Goal: Check status: Check status

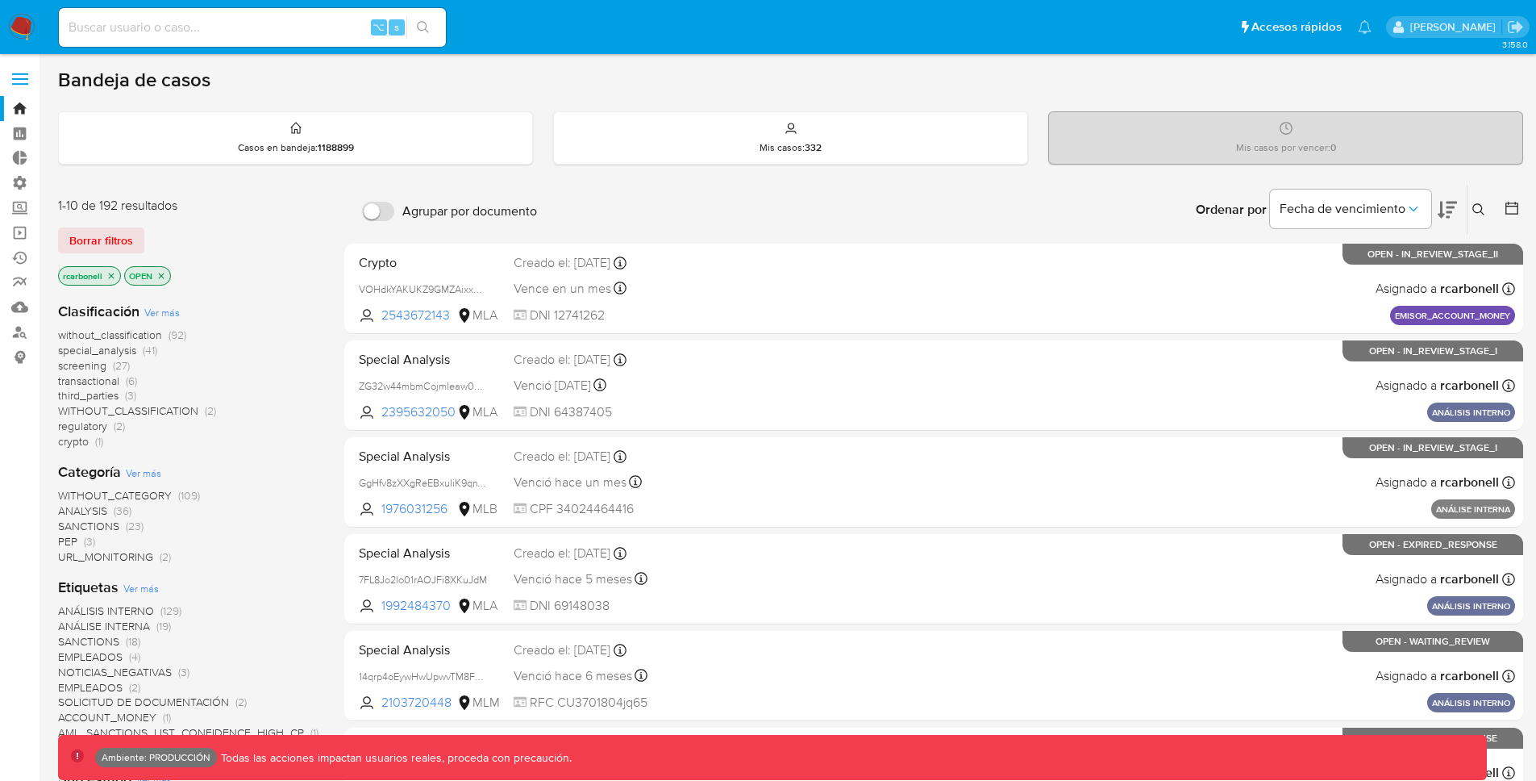
click at [6, 85] on label at bounding box center [20, 79] width 40 height 34
click at [0, 0] on input "checkbox" at bounding box center [0, 0] width 0 height 0
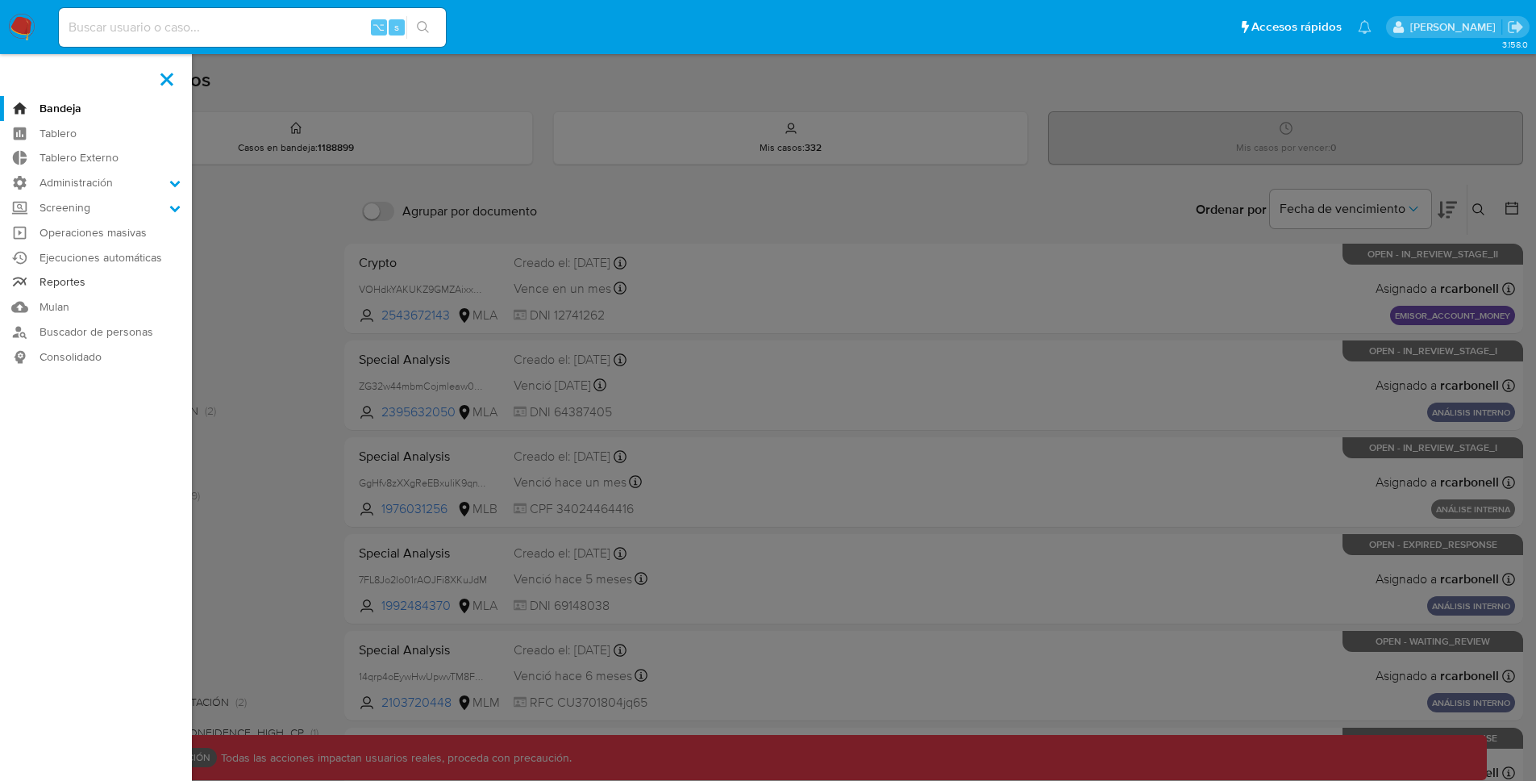
click at [88, 281] on link "Reportes" at bounding box center [96, 282] width 192 height 25
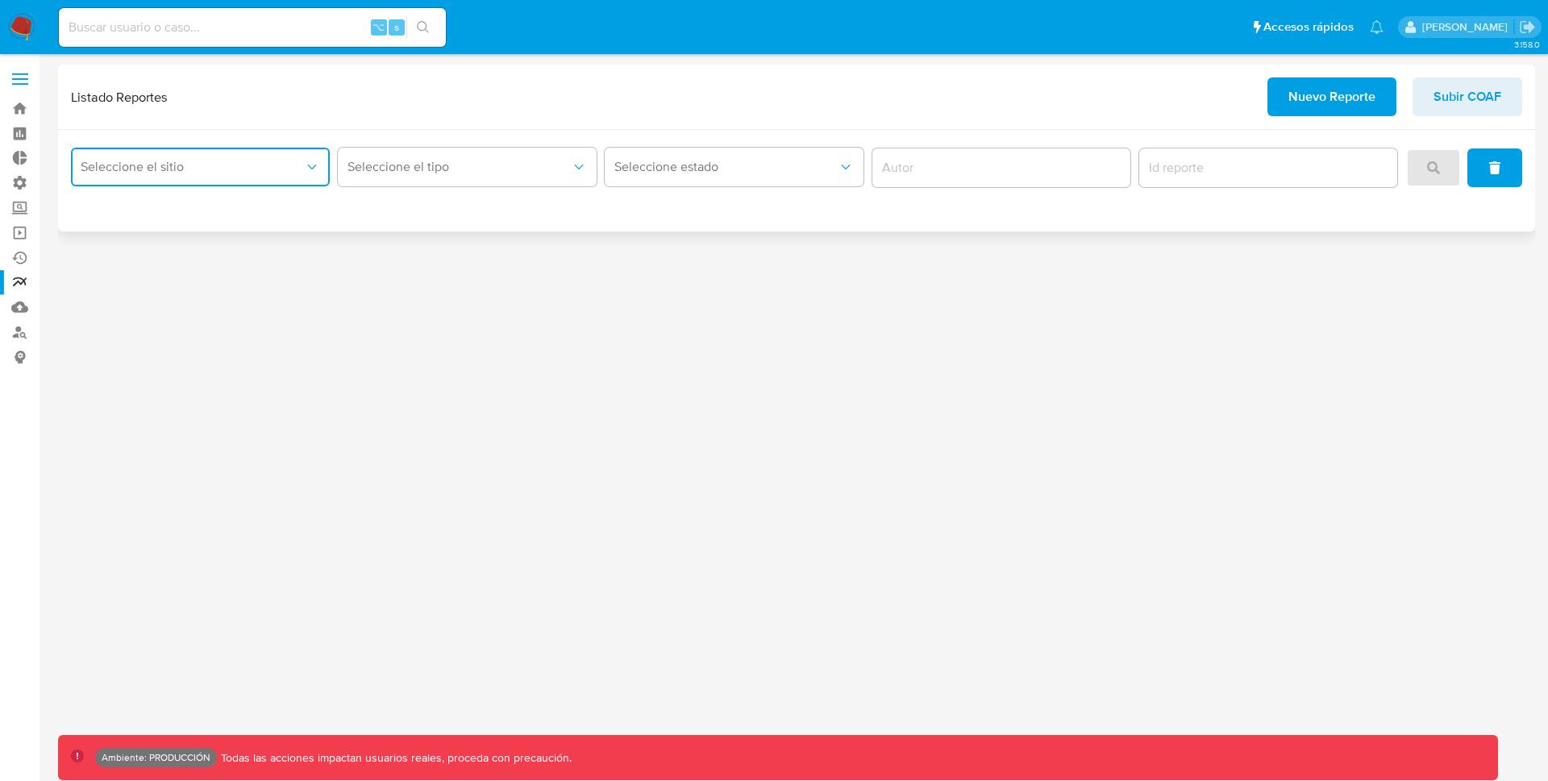
click at [229, 173] on span "Seleccione el sitio" at bounding box center [192, 167] width 223 height 16
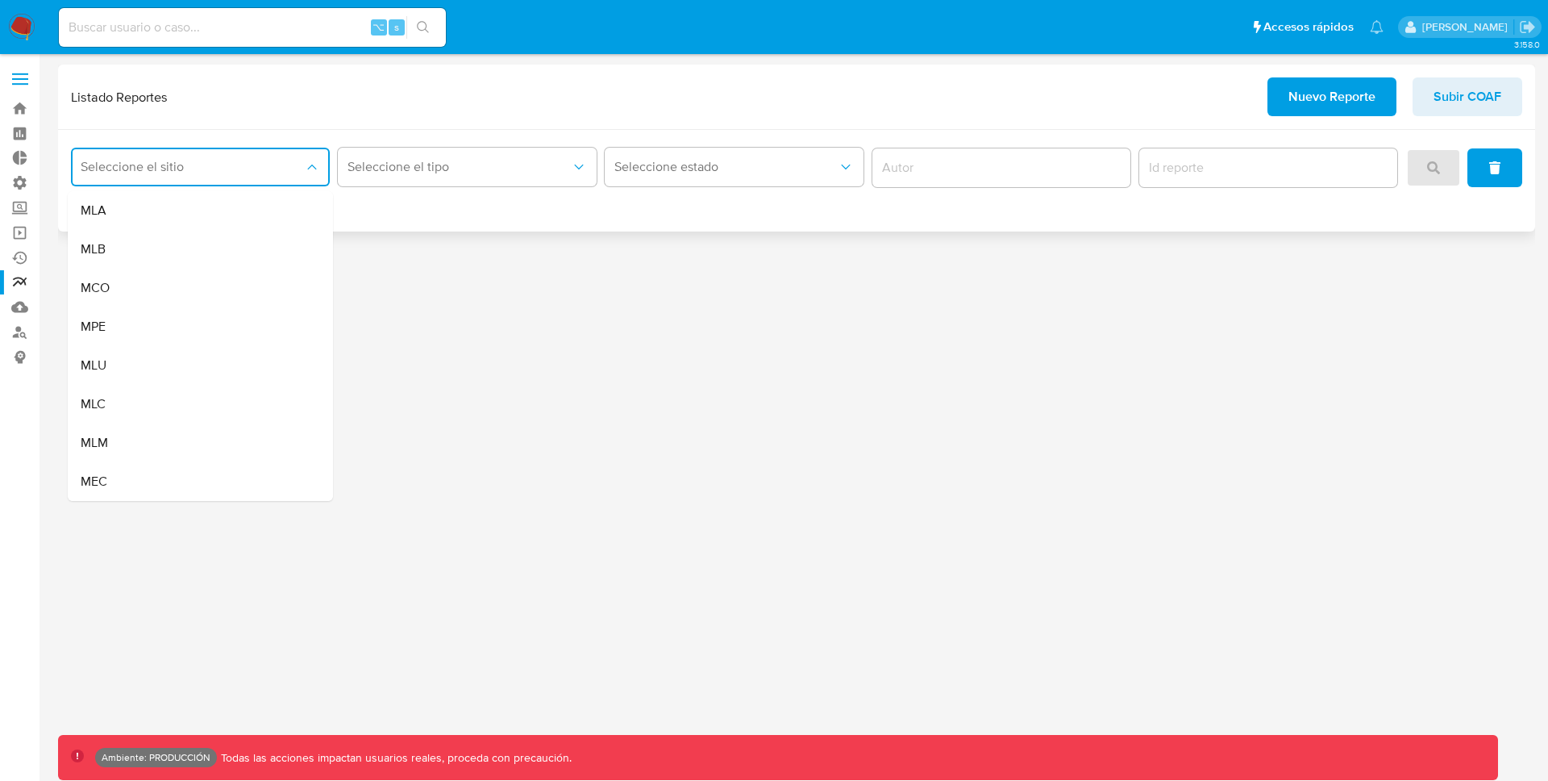
click at [234, 208] on div "MLA" at bounding box center [196, 210] width 230 height 39
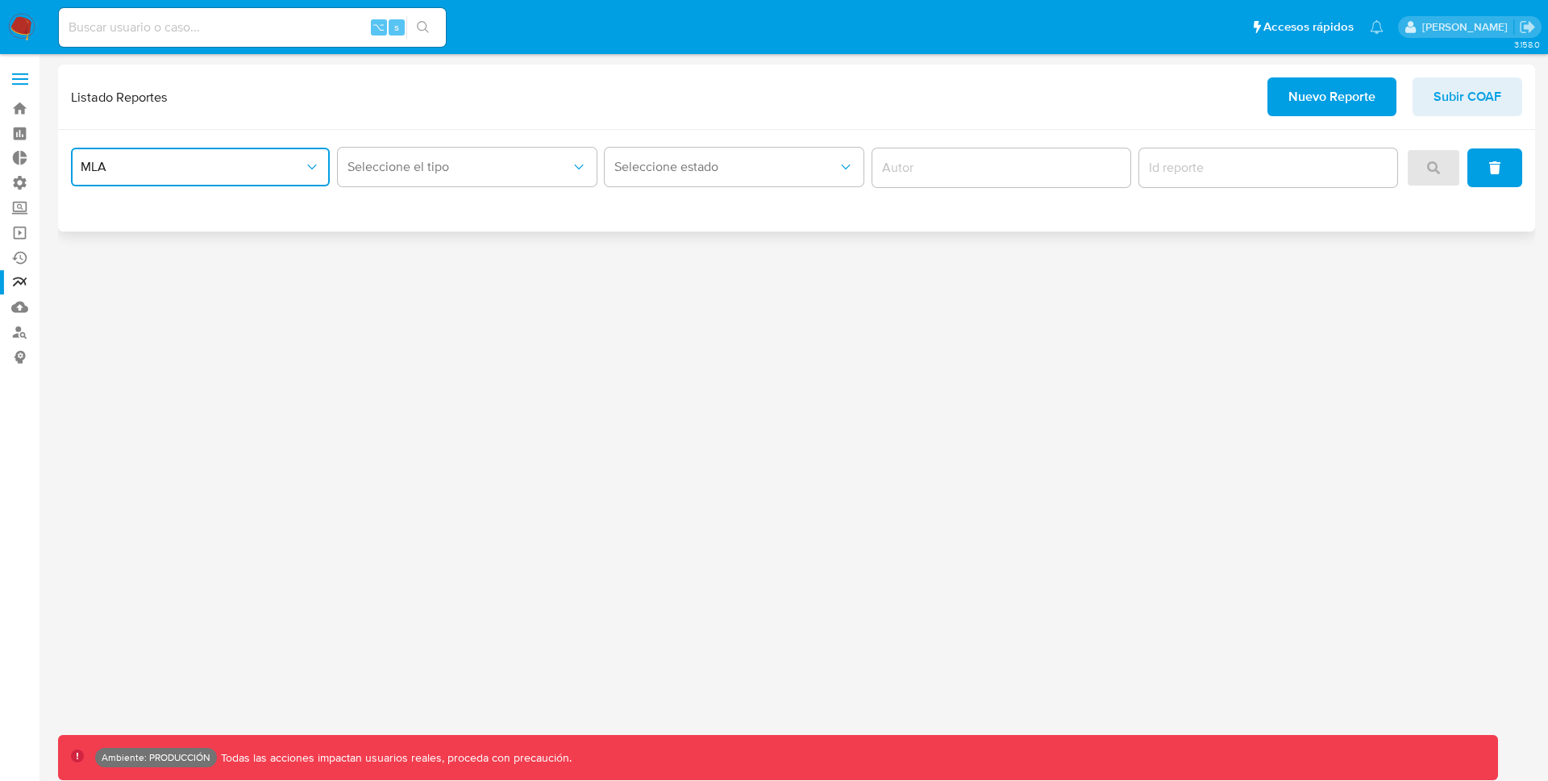
click at [236, 172] on span "MLA" at bounding box center [192, 167] width 223 height 16
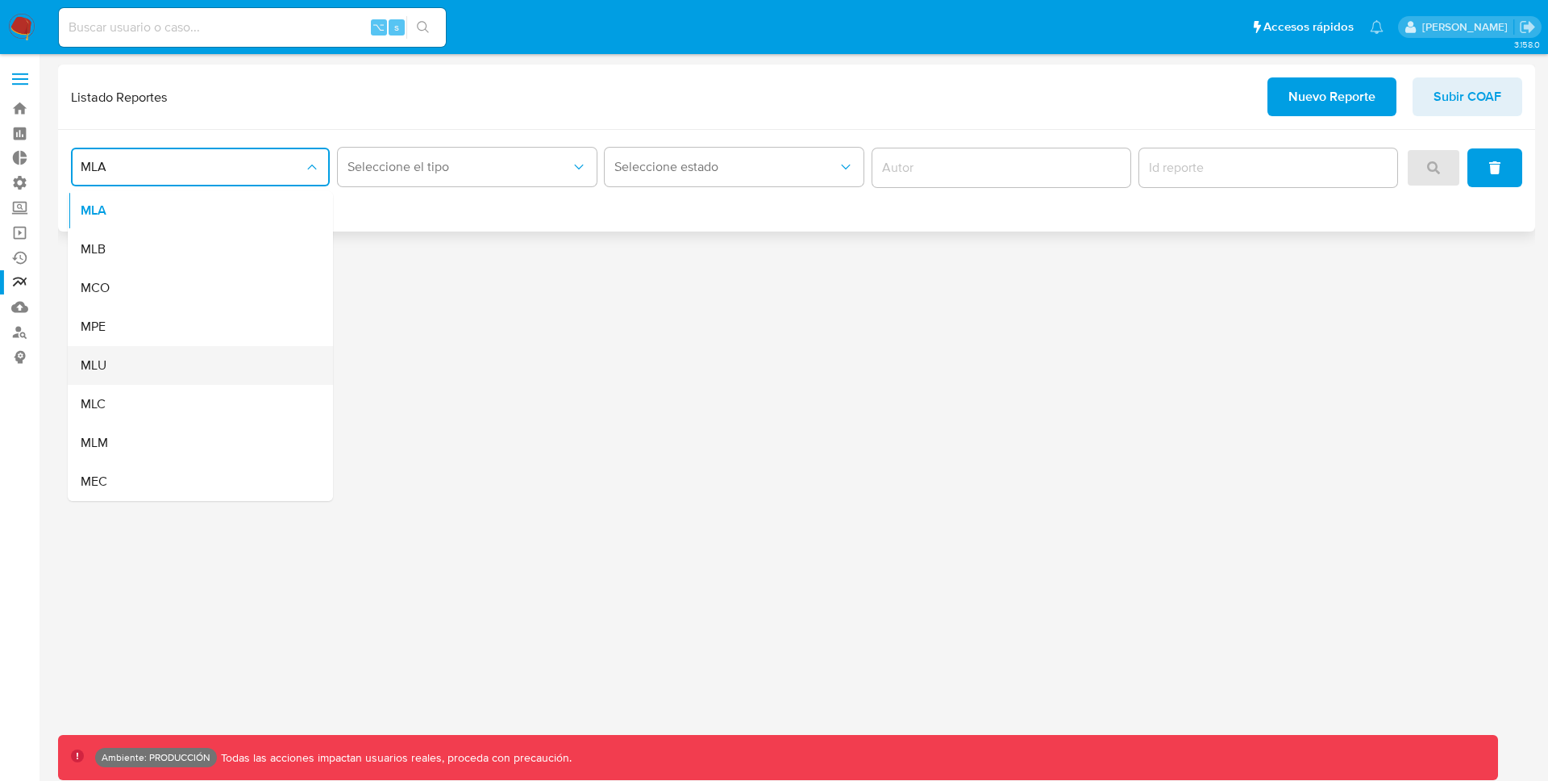
click at [152, 368] on div "MLU" at bounding box center [196, 365] width 230 height 39
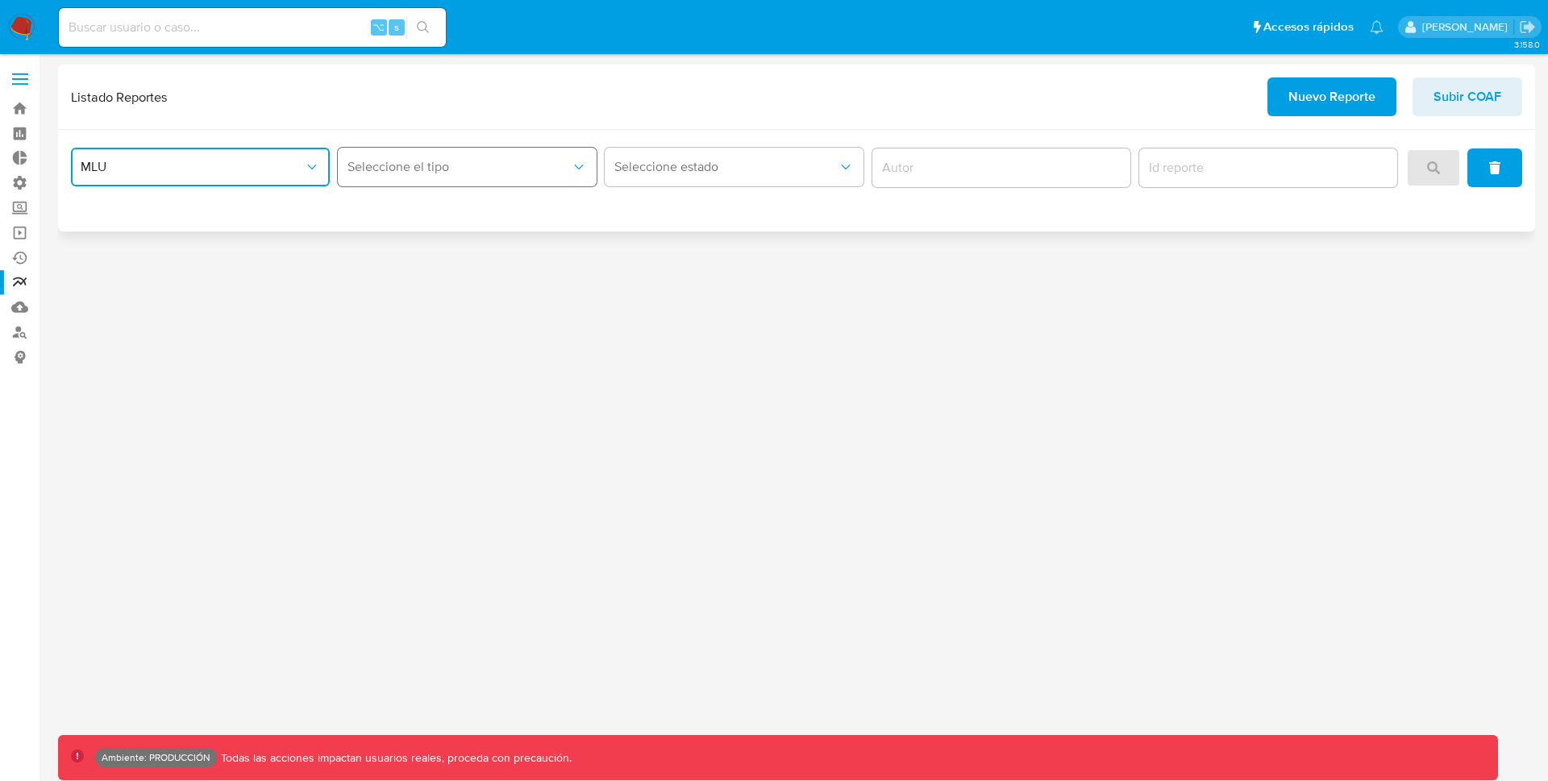
click at [434, 178] on button "Seleccione el tipo" at bounding box center [467, 167] width 259 height 39
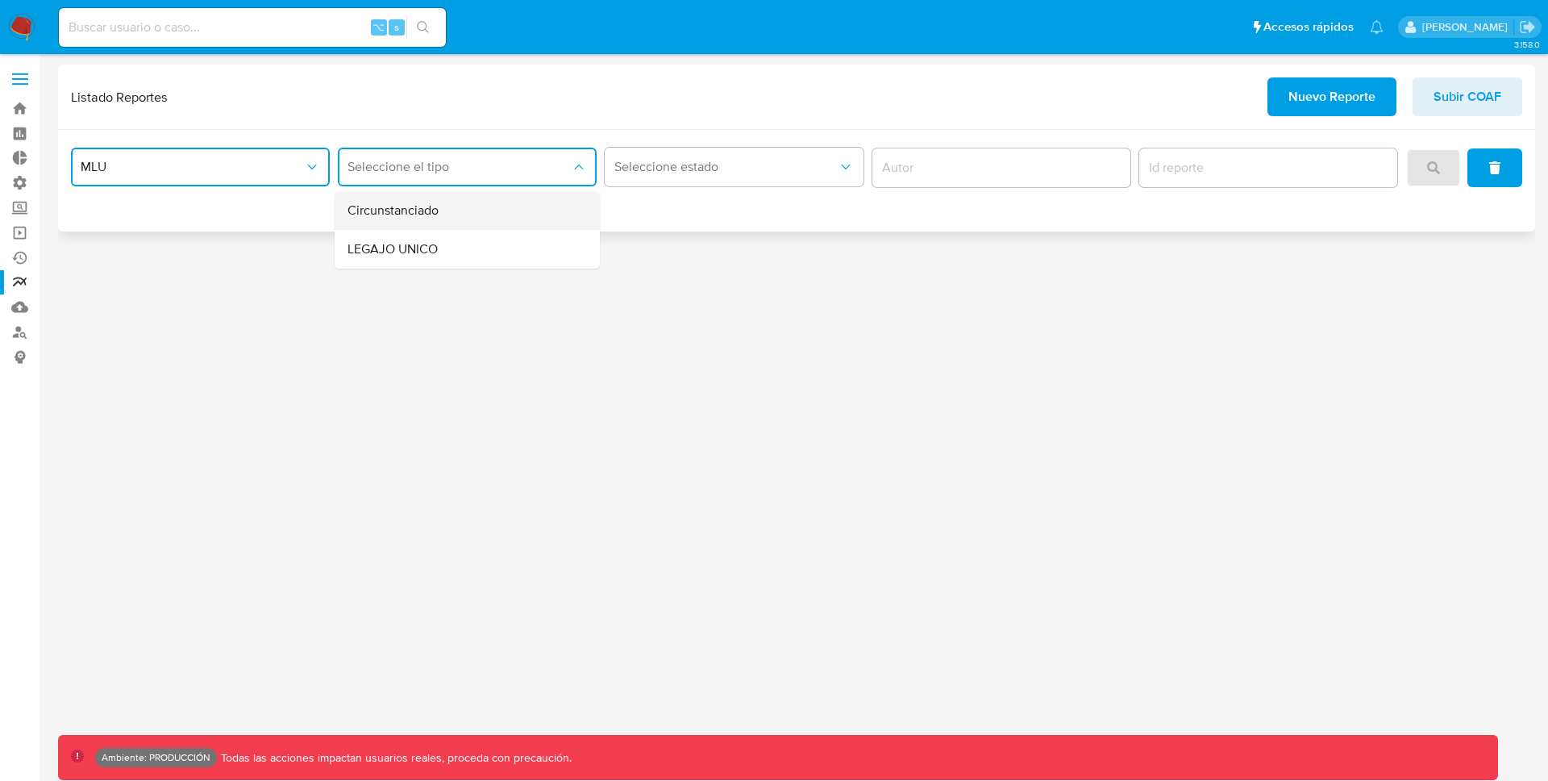
click at [435, 215] on span "Circunstanciado" at bounding box center [393, 210] width 91 height 16
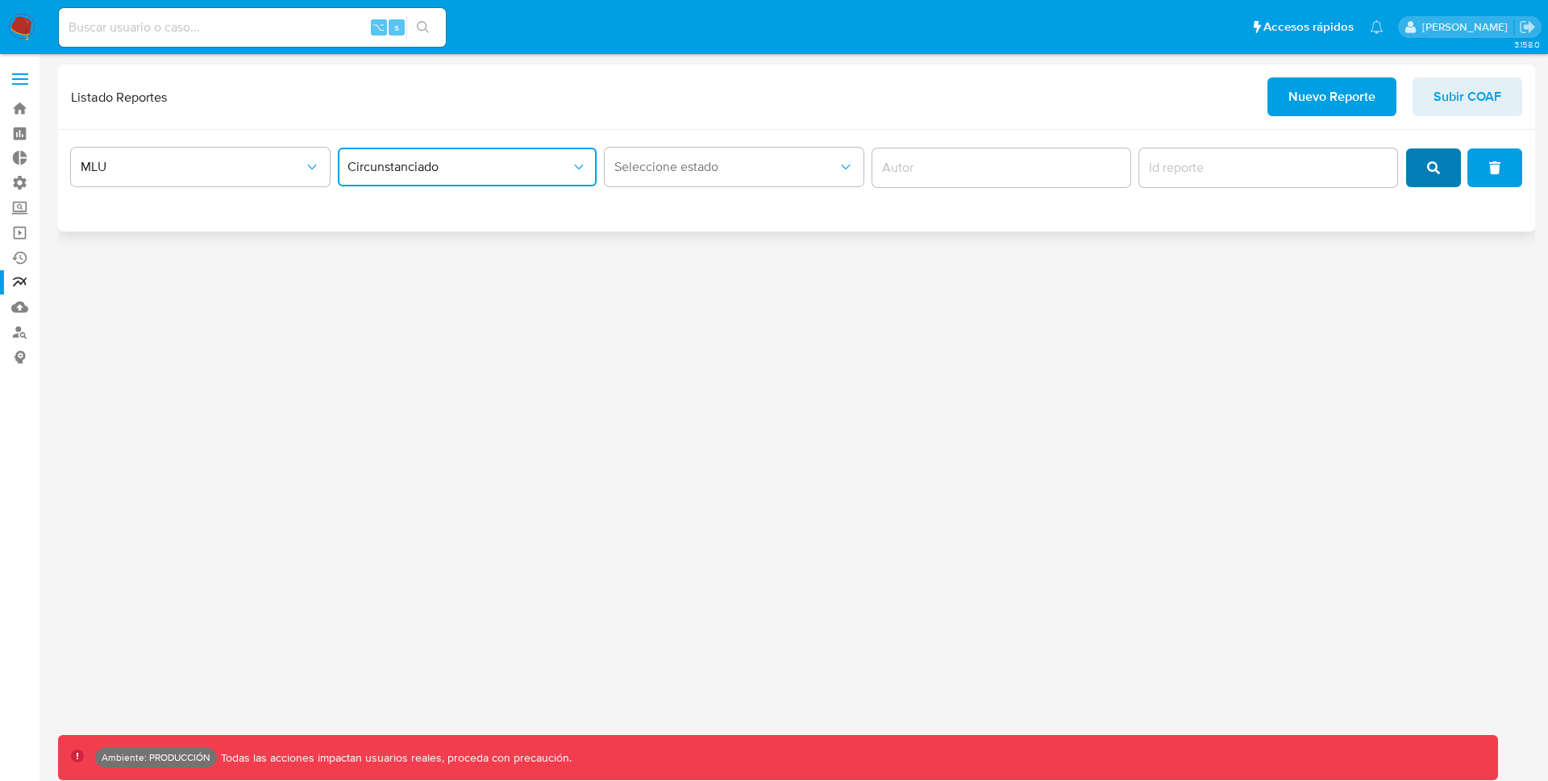
click at [1438, 167] on icon "search" at bounding box center [1433, 167] width 13 height 13
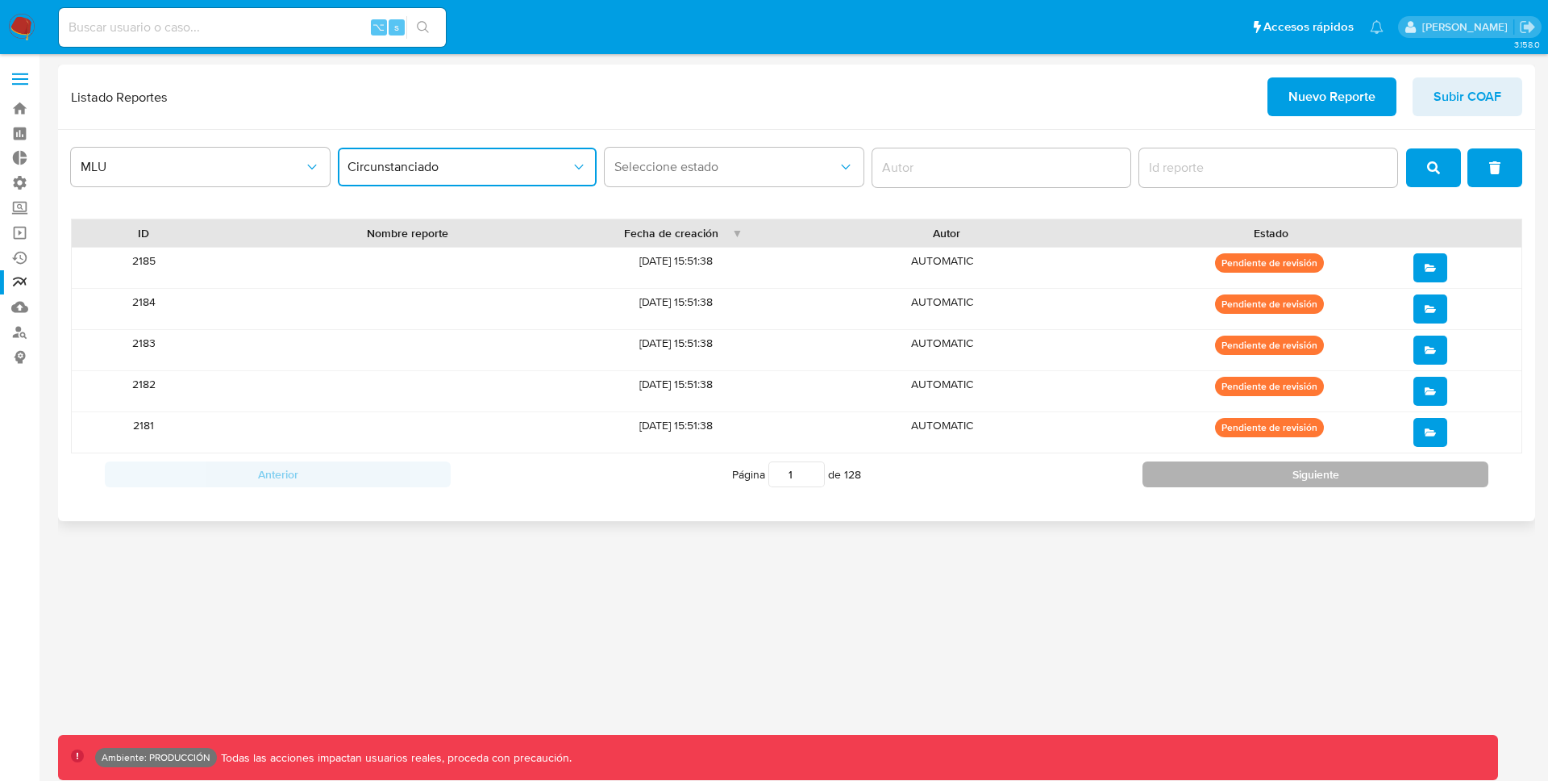
click at [1232, 480] on button "Siguiente" at bounding box center [1316, 474] width 346 height 26
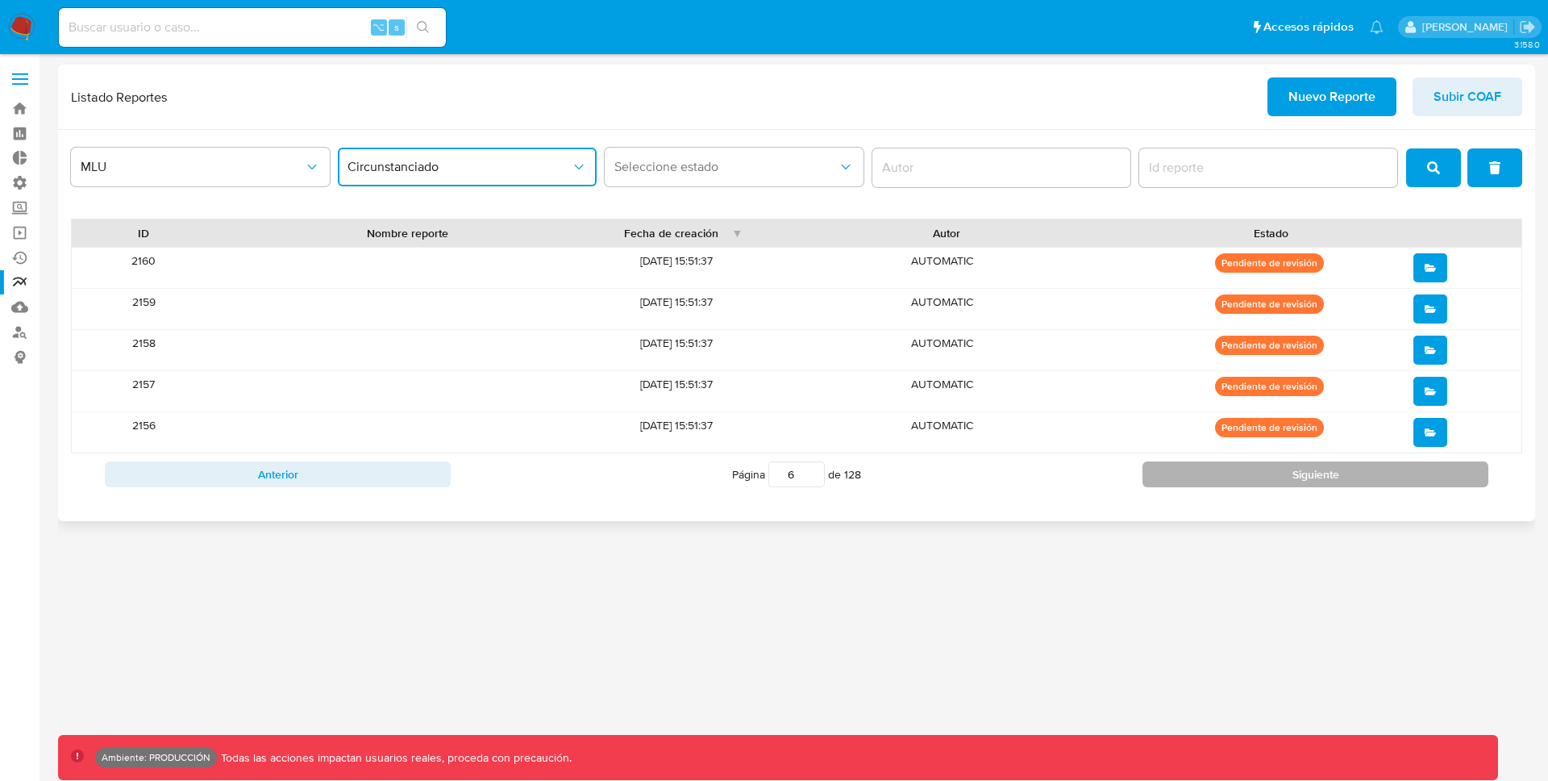
click at [1232, 480] on button "Siguiente" at bounding box center [1316, 474] width 346 height 26
click at [1322, 480] on button "Siguiente" at bounding box center [1316, 474] width 346 height 26
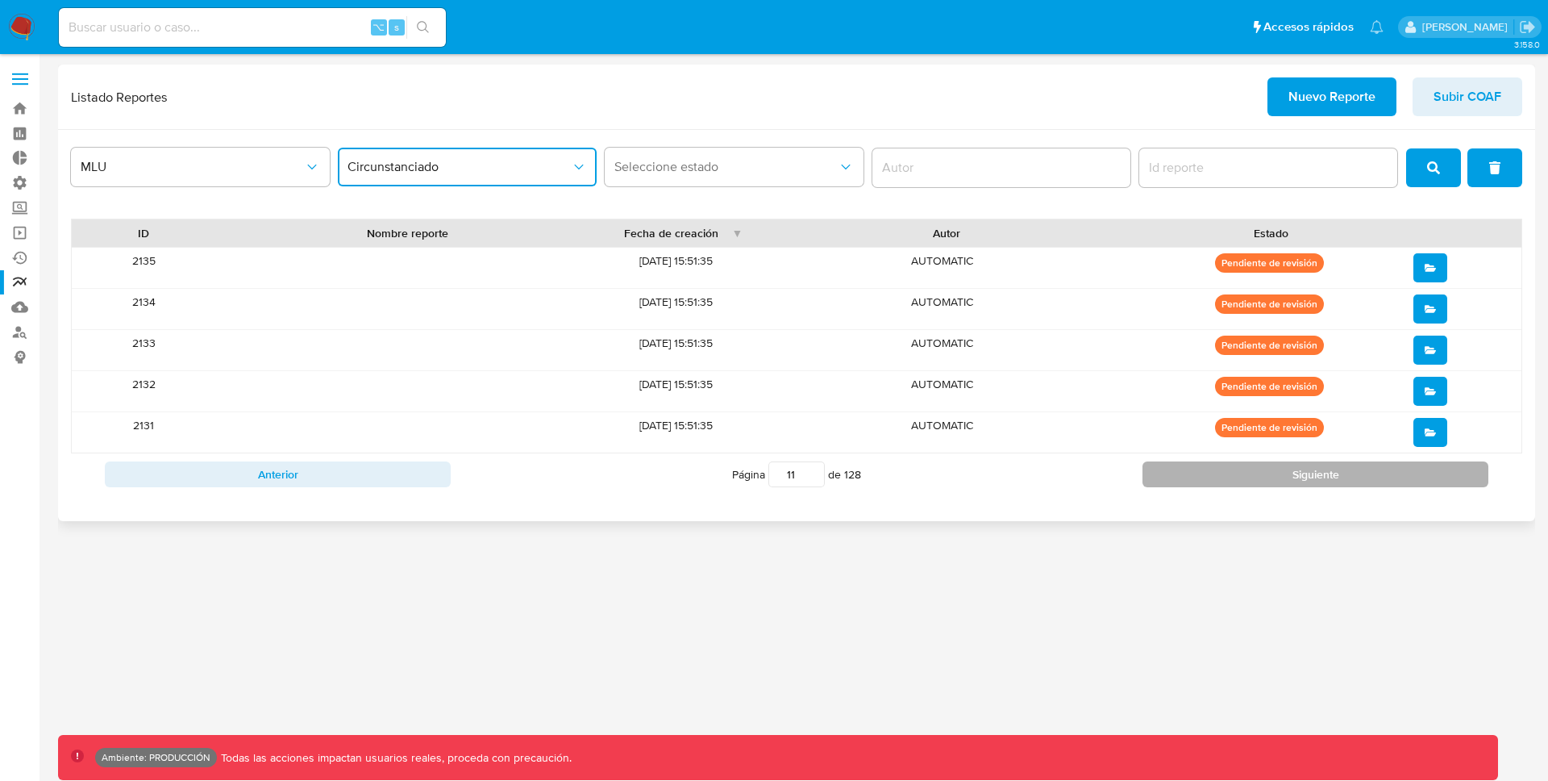
click at [1322, 480] on button "Siguiente" at bounding box center [1316, 474] width 346 height 26
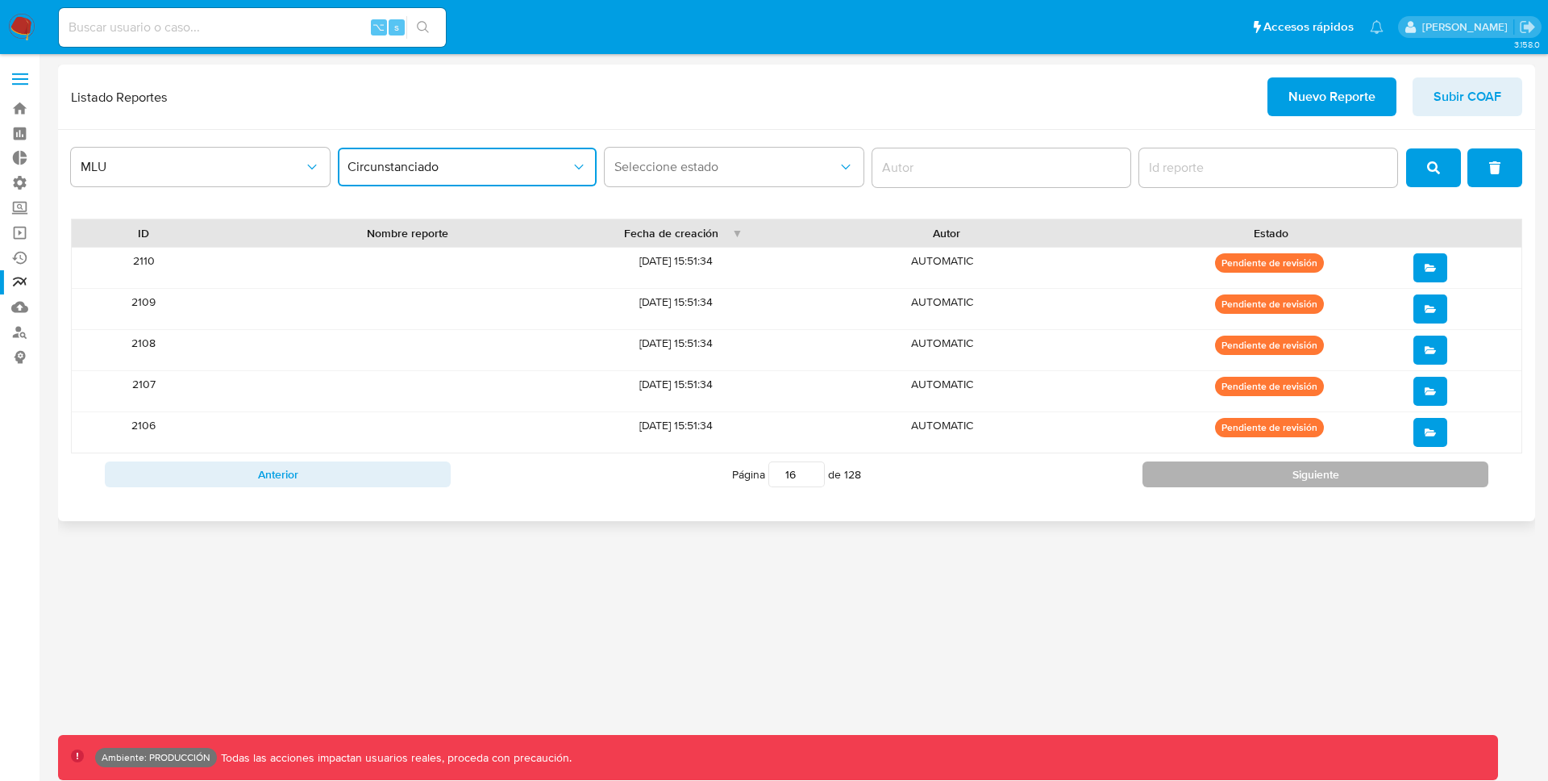
click at [1322, 480] on button "Siguiente" at bounding box center [1316, 474] width 346 height 26
type input "20"
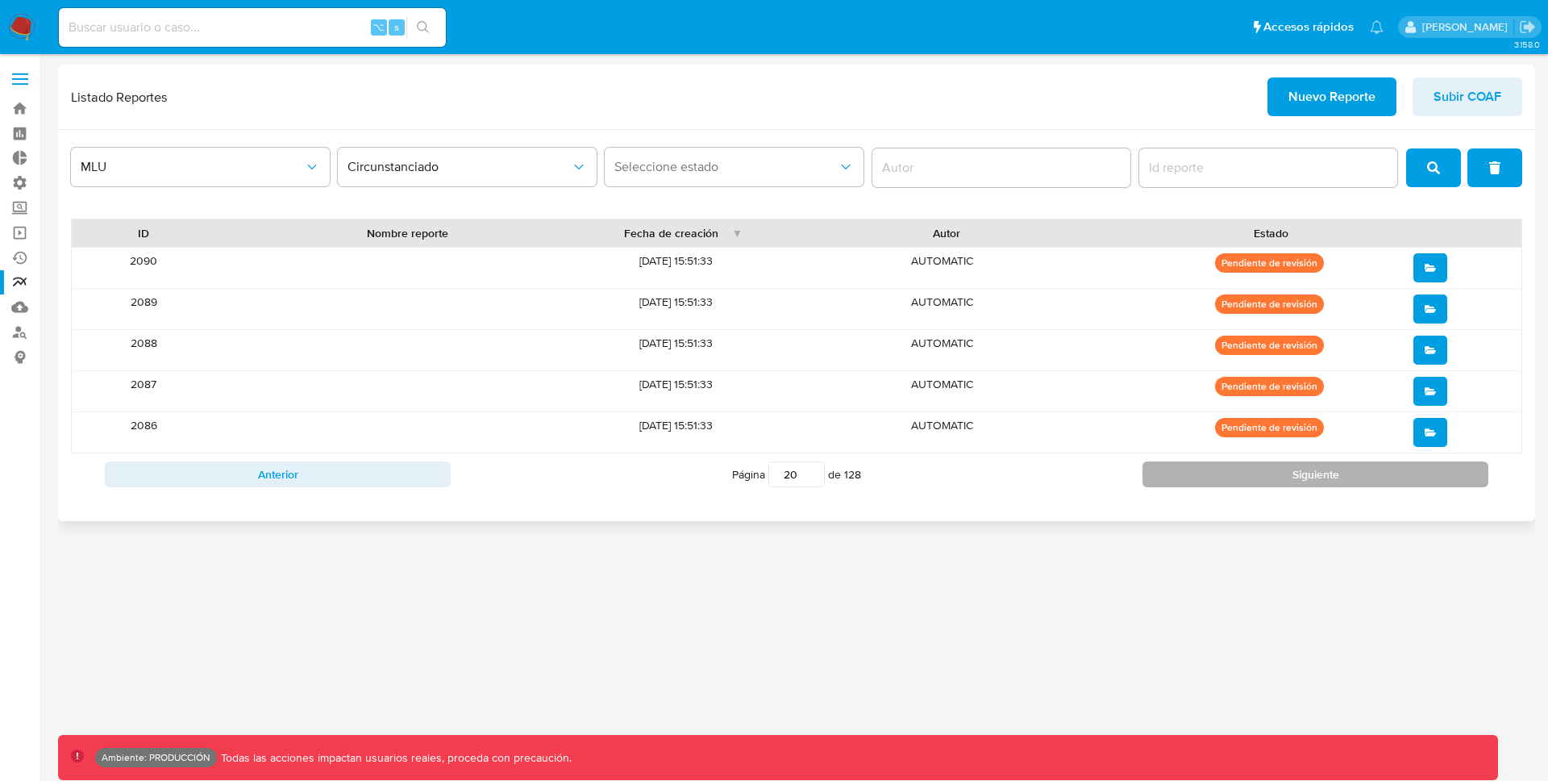
click at [1258, 481] on button "Siguiente" at bounding box center [1316, 474] width 346 height 26
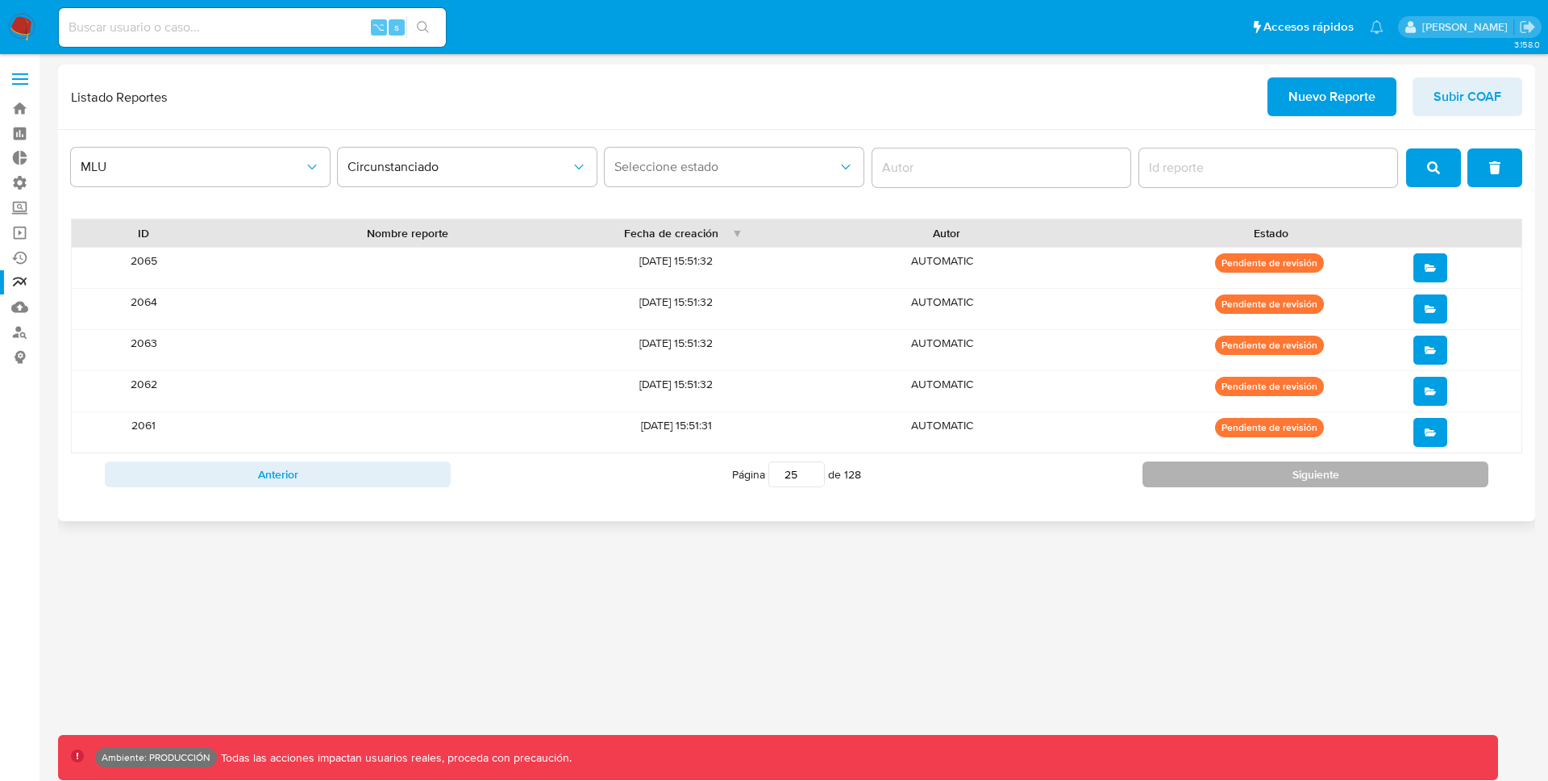
click at [1258, 481] on button "Siguiente" at bounding box center [1316, 474] width 346 height 26
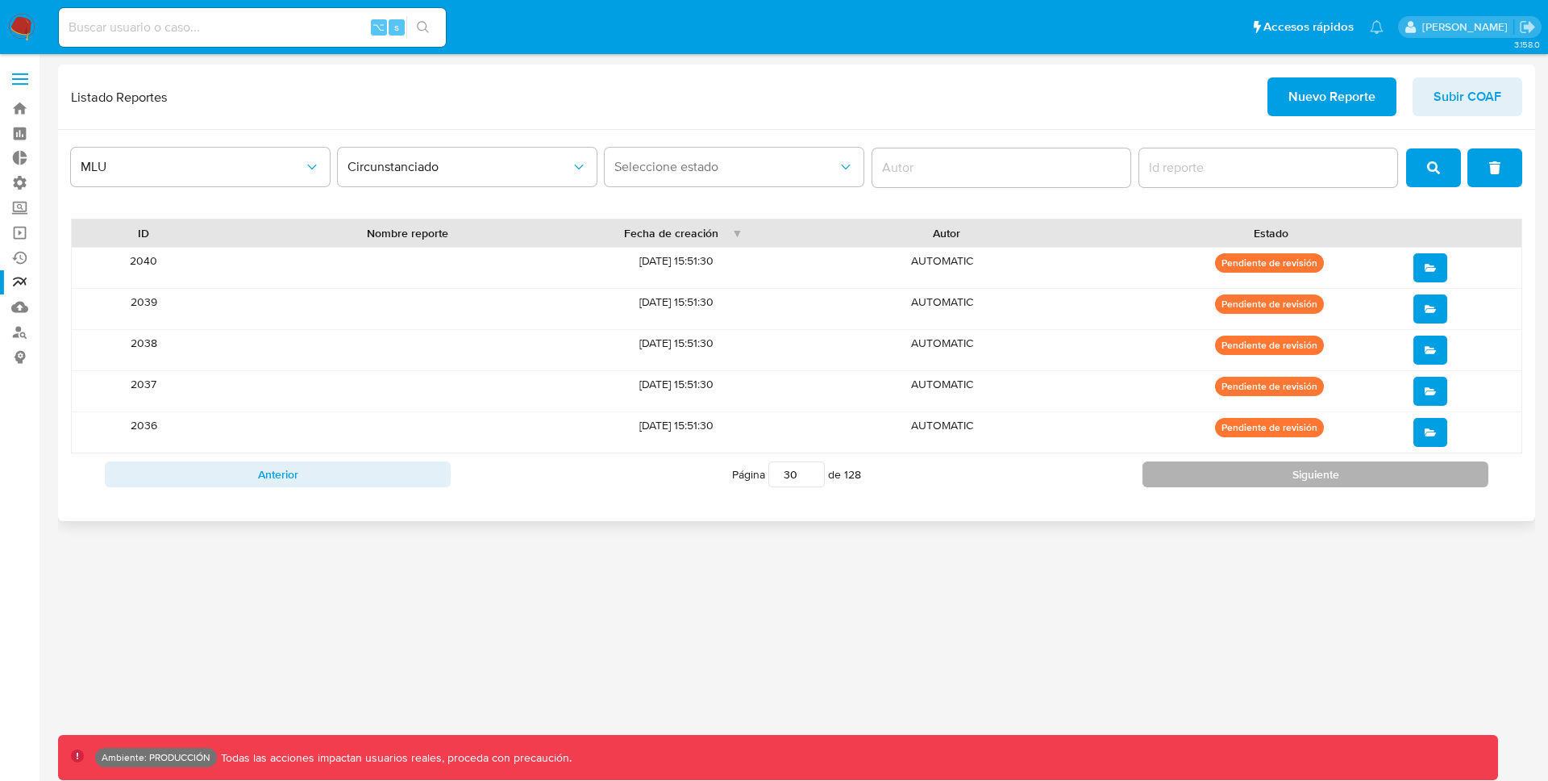
click at [1259, 471] on button "Siguiente" at bounding box center [1316, 474] width 346 height 26
click at [1268, 481] on button "Siguiente" at bounding box center [1316, 474] width 346 height 26
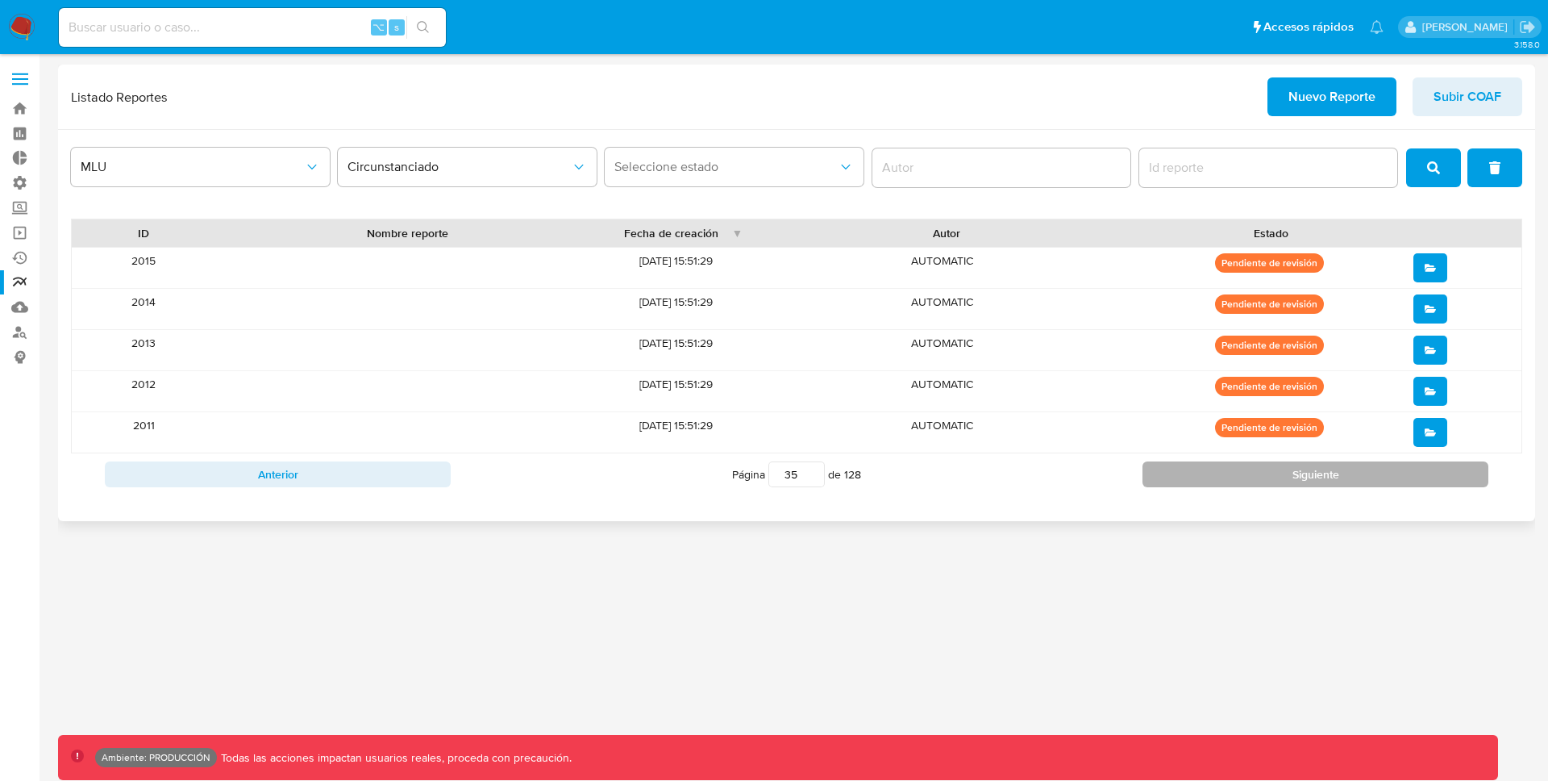
click at [1268, 481] on button "Siguiente" at bounding box center [1316, 474] width 346 height 26
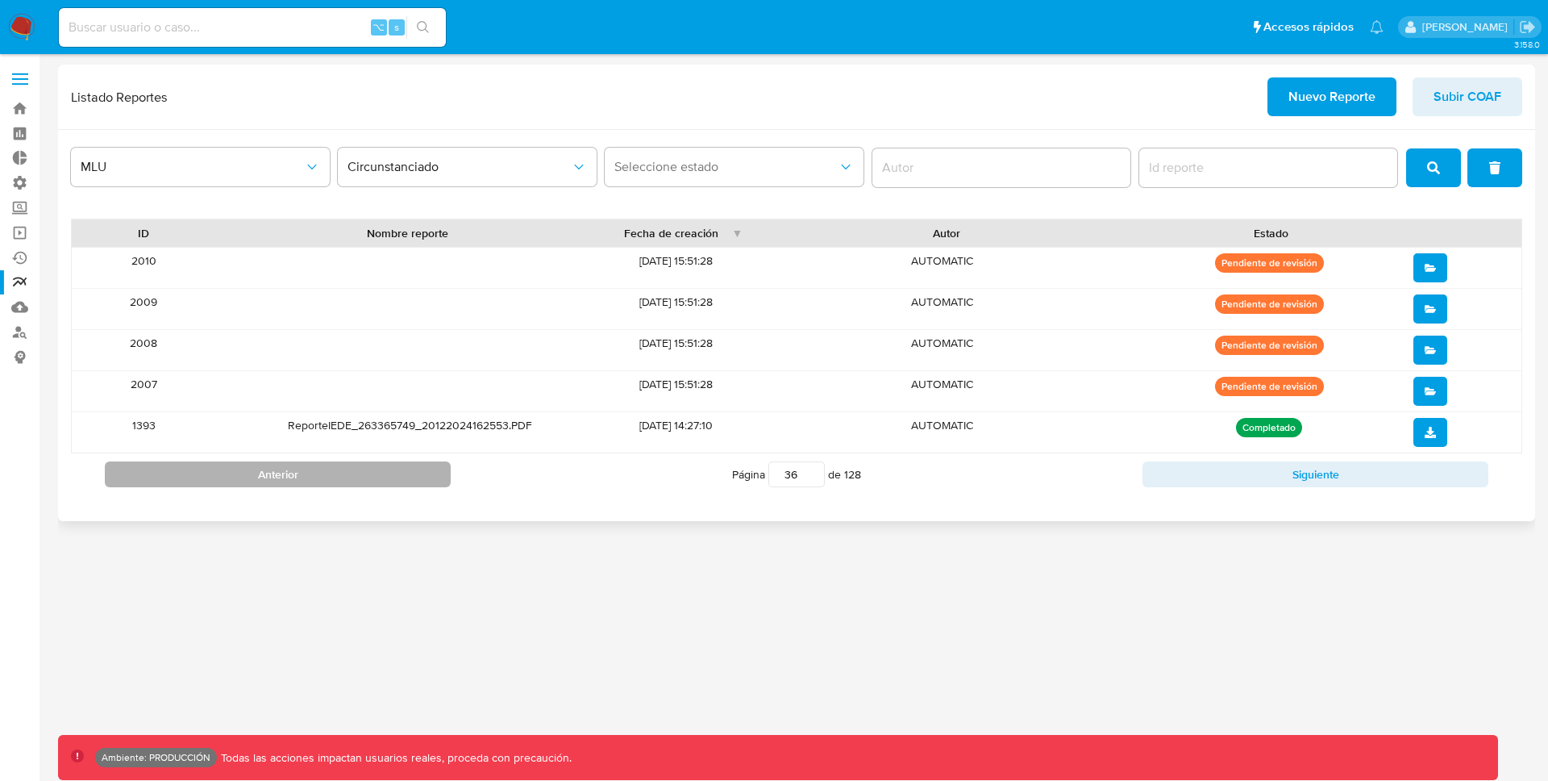
click at [364, 481] on button "Anterior" at bounding box center [278, 474] width 346 height 26
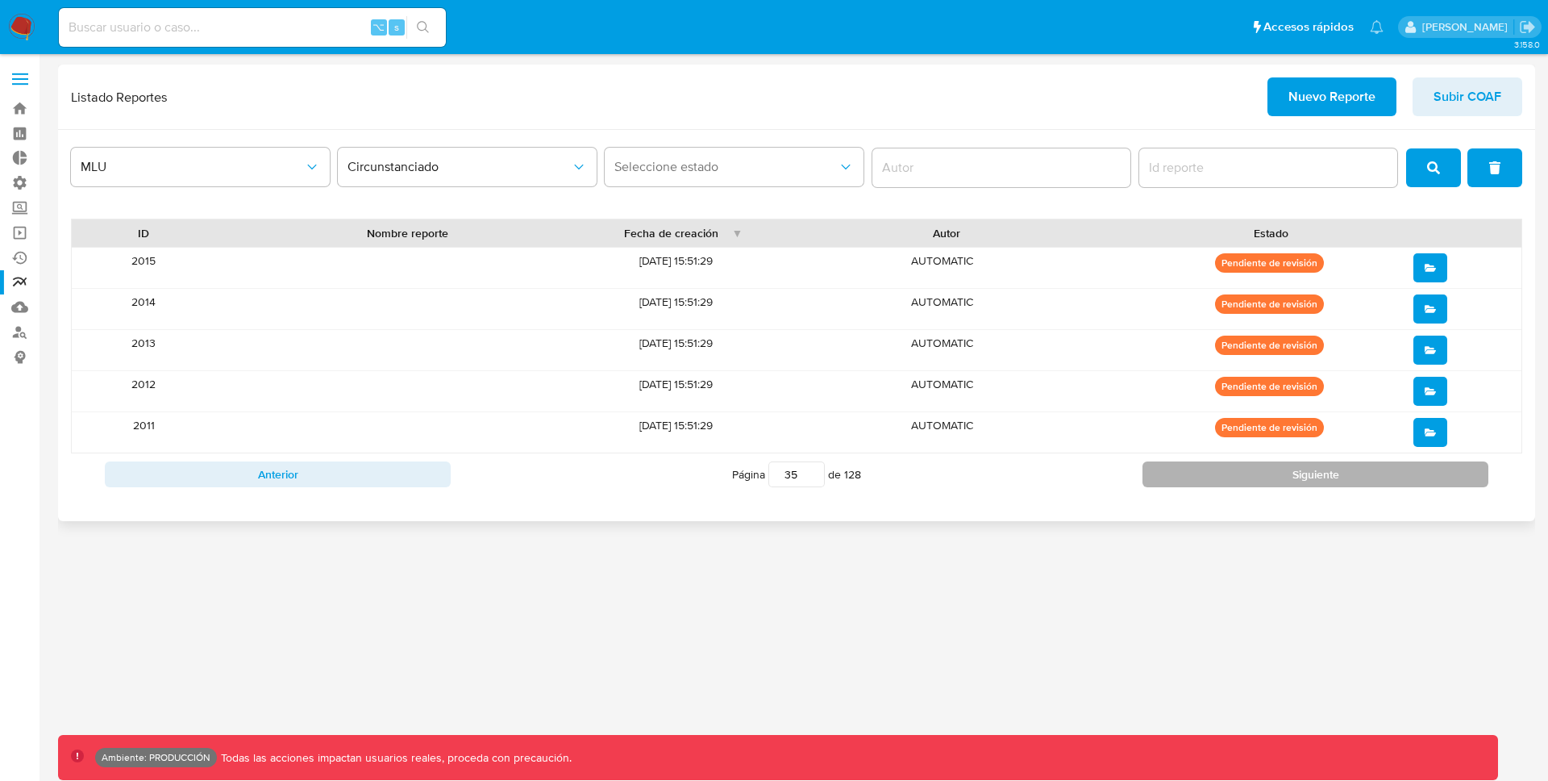
click at [1335, 463] on div "Anterior Página 35 de 128 Siguiente" at bounding box center [796, 474] width 1451 height 42
click at [1334, 479] on button "Siguiente" at bounding box center [1316, 474] width 346 height 26
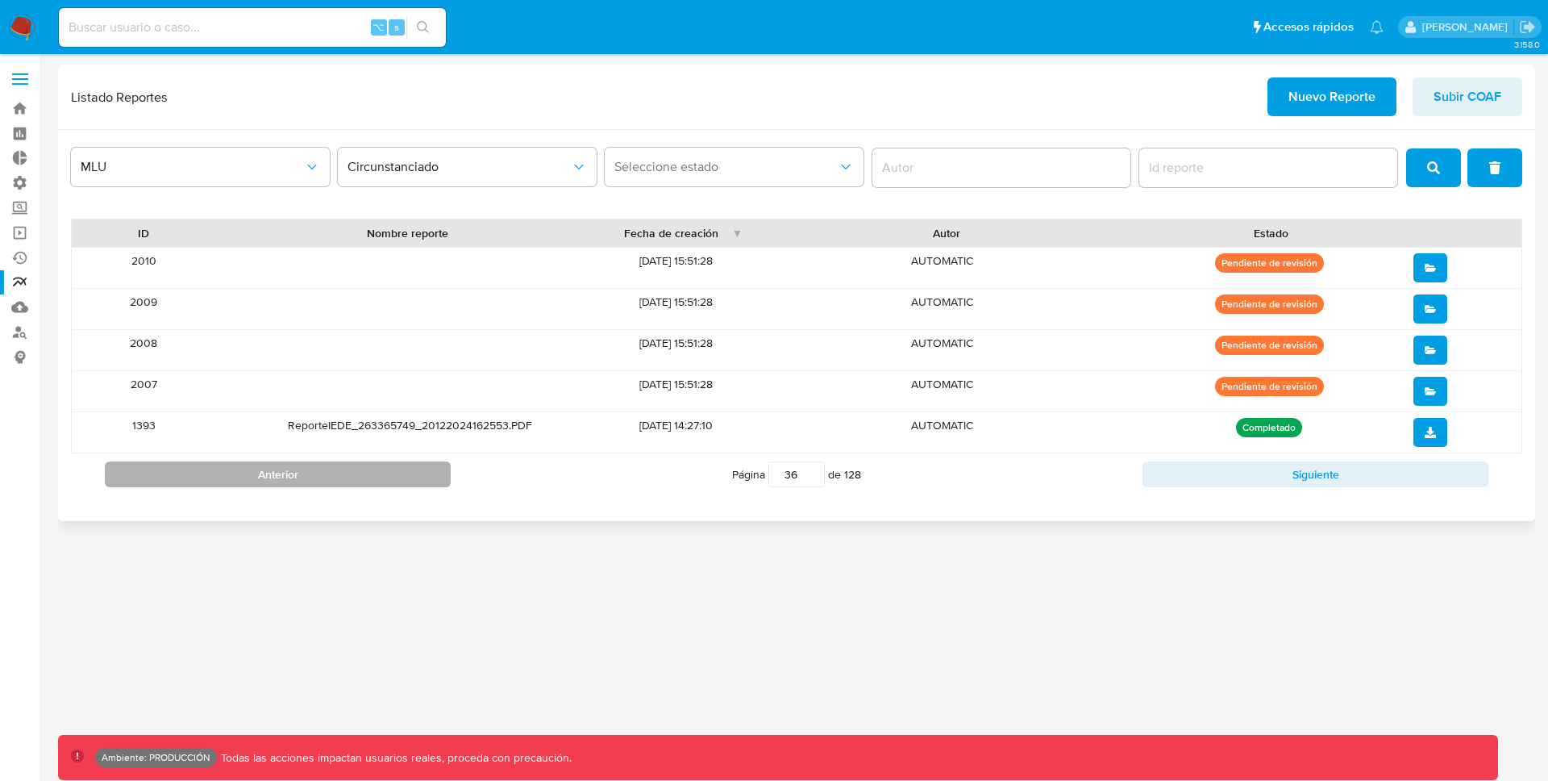
click at [289, 473] on button "Anterior" at bounding box center [278, 474] width 346 height 26
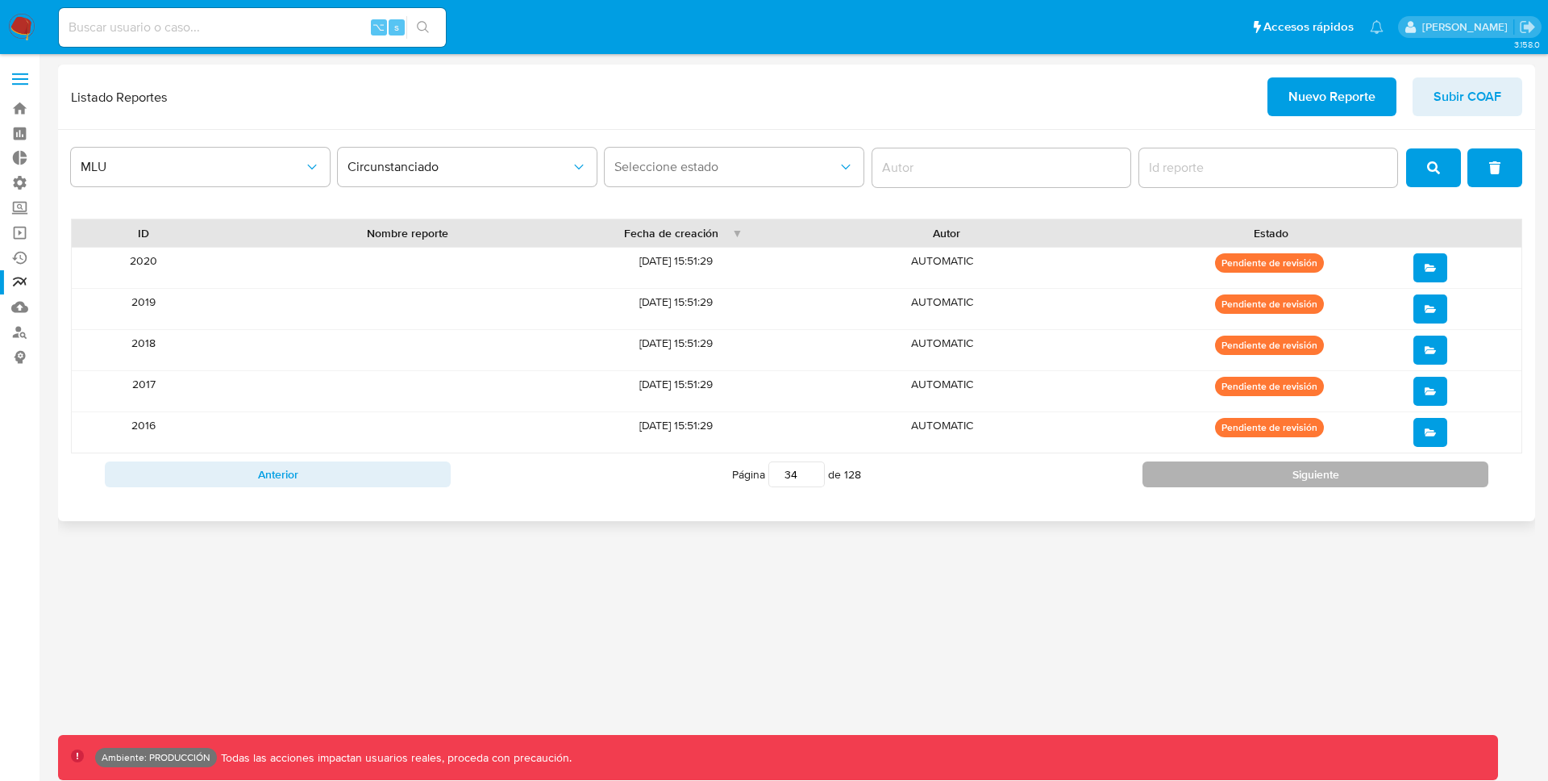
click at [1298, 477] on button "Siguiente" at bounding box center [1316, 474] width 346 height 26
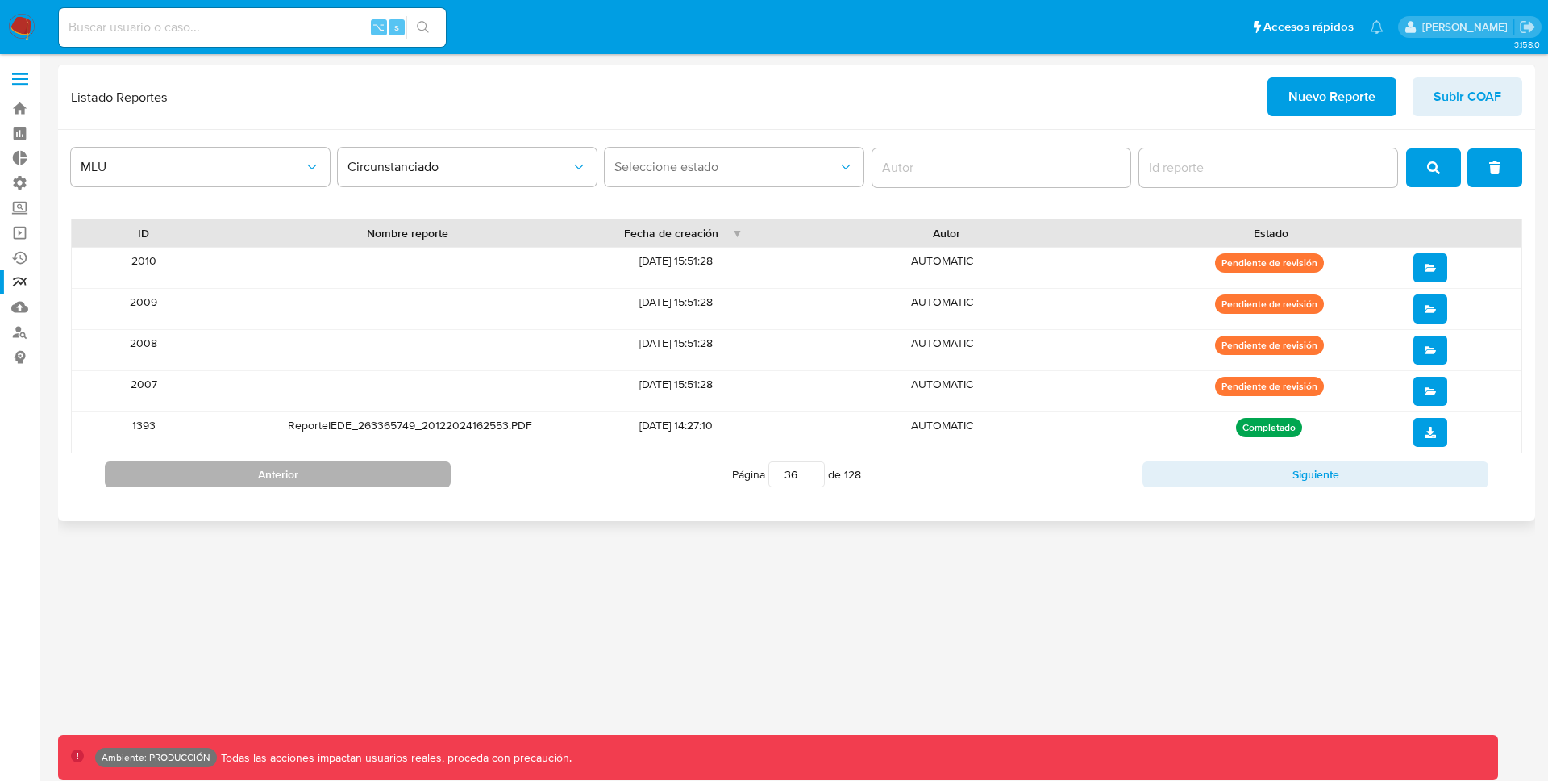
click at [395, 475] on button "Anterior" at bounding box center [278, 474] width 346 height 26
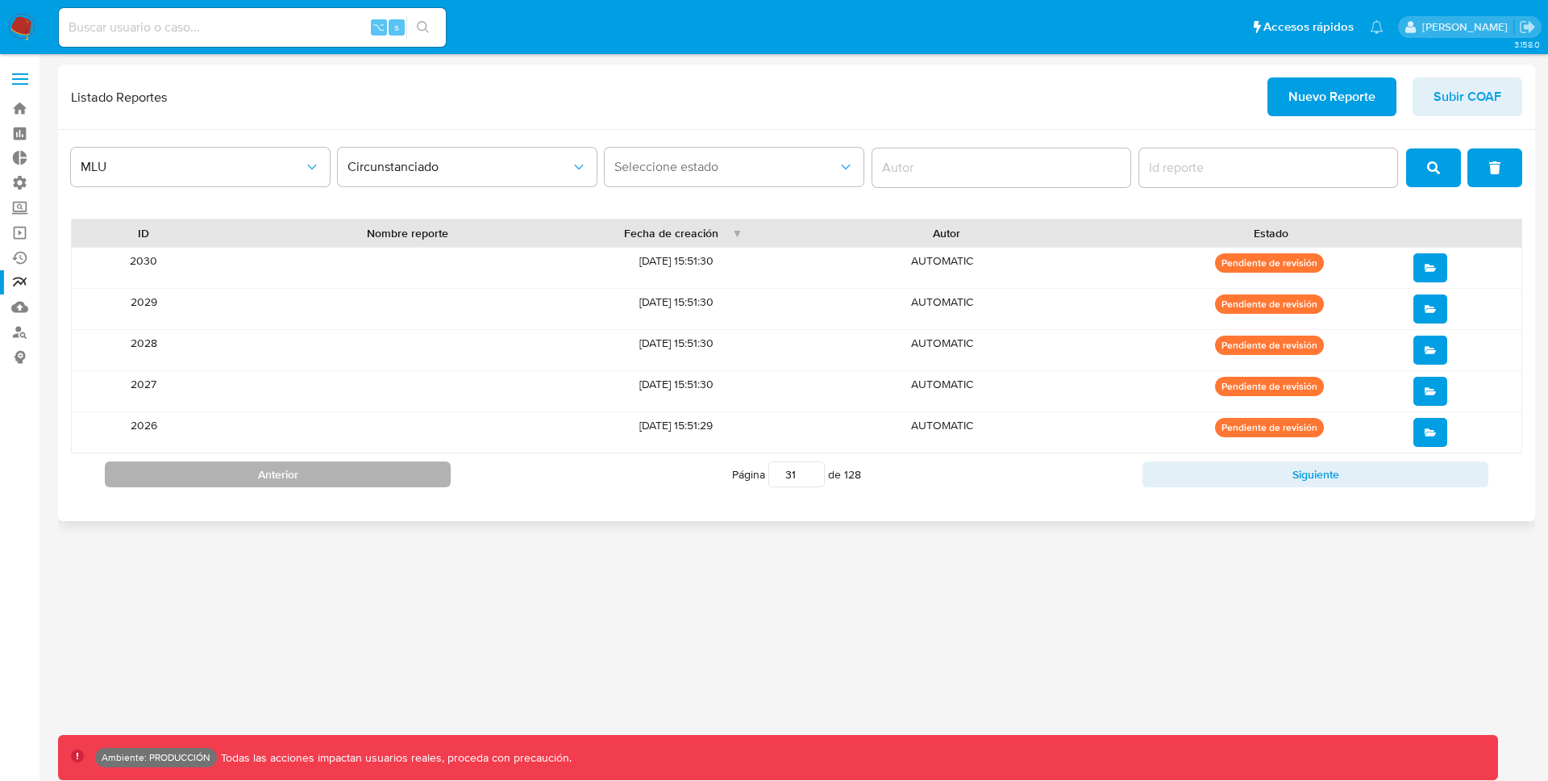
click at [395, 475] on button "Anterior" at bounding box center [278, 474] width 346 height 26
click at [808, 469] on input "28" at bounding box center [796, 474] width 56 height 26
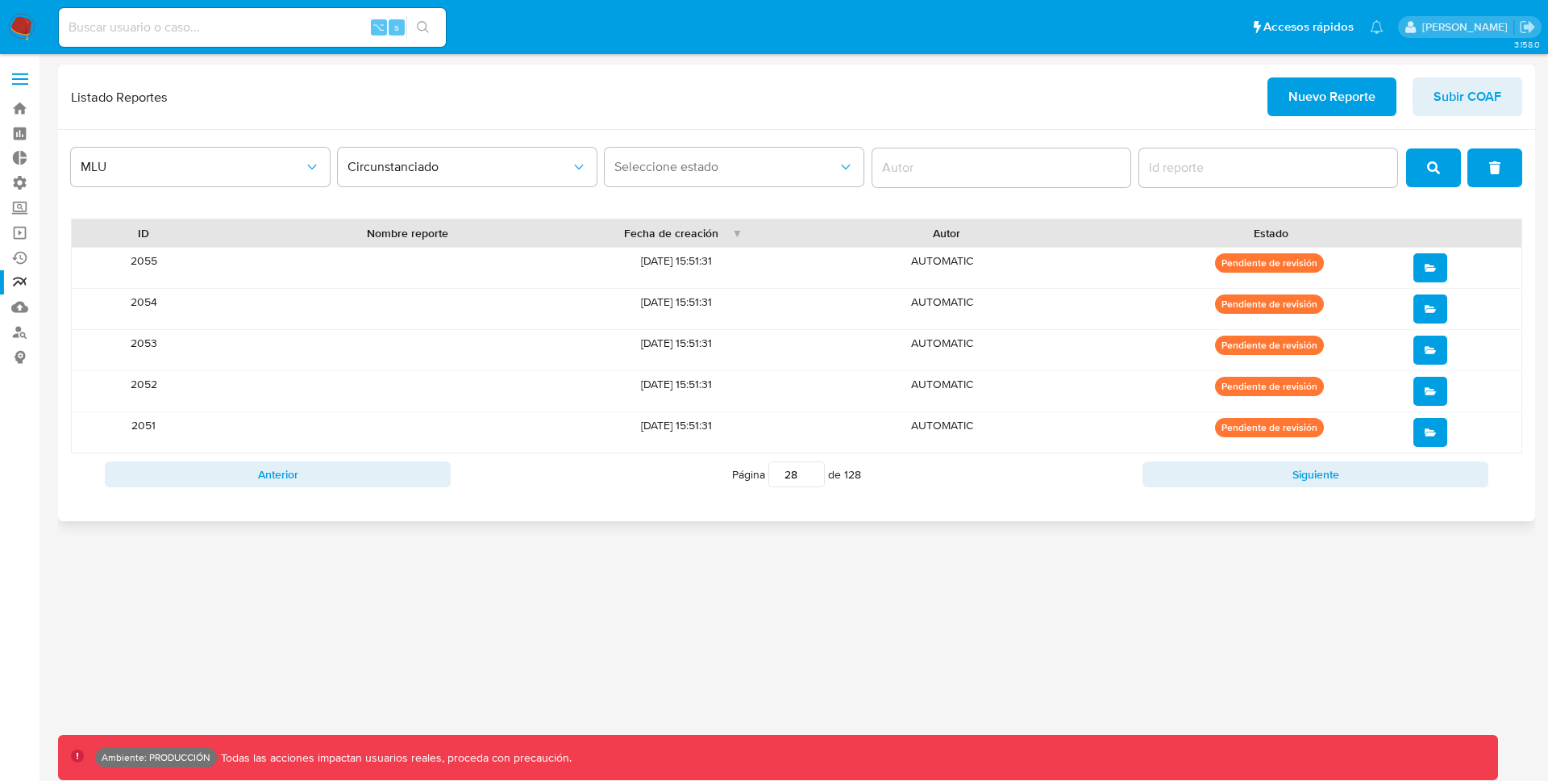
click at [802, 476] on input "28" at bounding box center [796, 474] width 56 height 26
click at [791, 477] on input "28" at bounding box center [796, 474] width 56 height 26
type input "1"
click at [1433, 262] on icon "open" at bounding box center [1430, 267] width 11 height 11
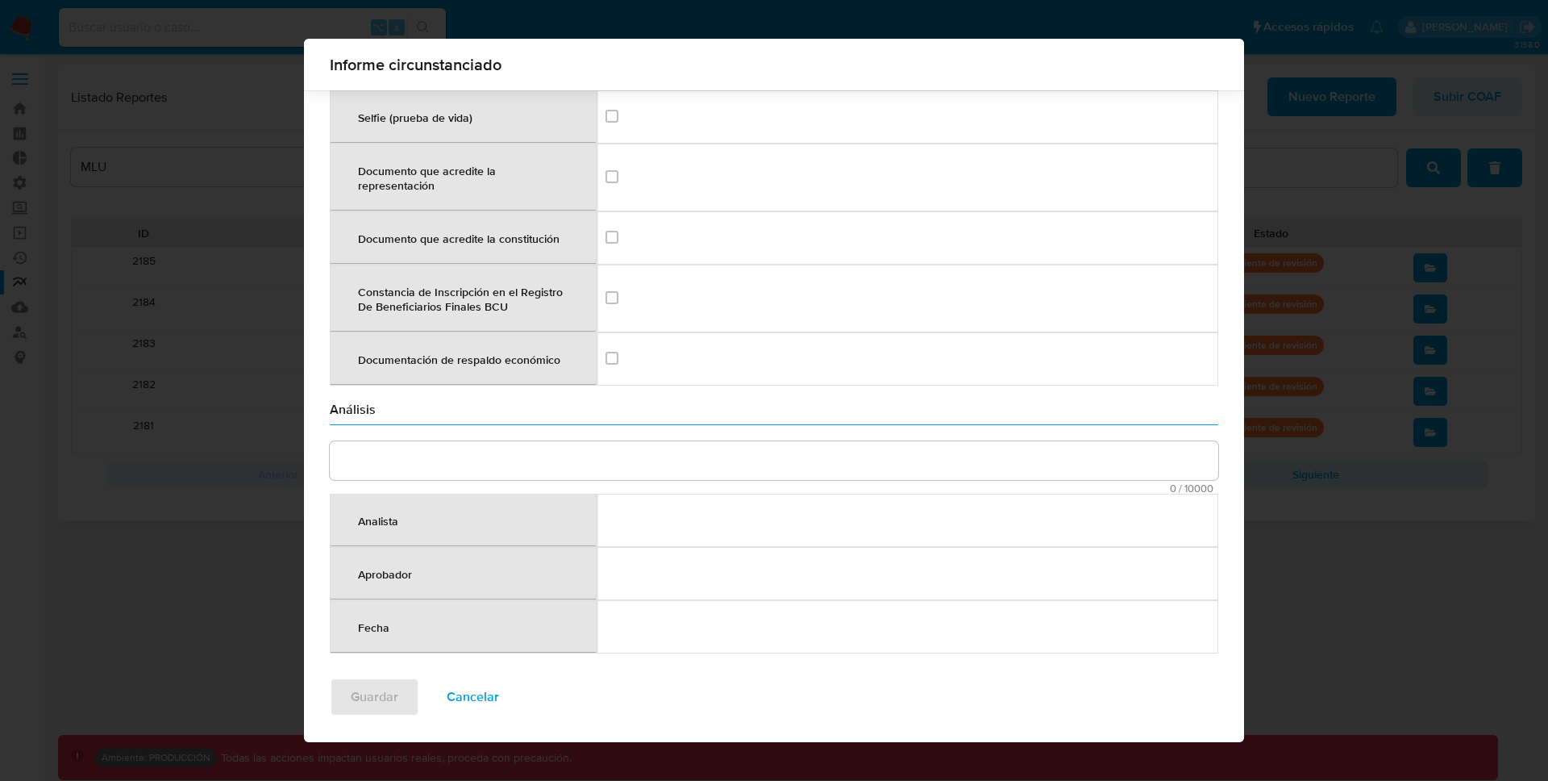
scroll to position [2134, 0]
click at [477, 700] on span "Cancelar" at bounding box center [473, 696] width 52 height 35
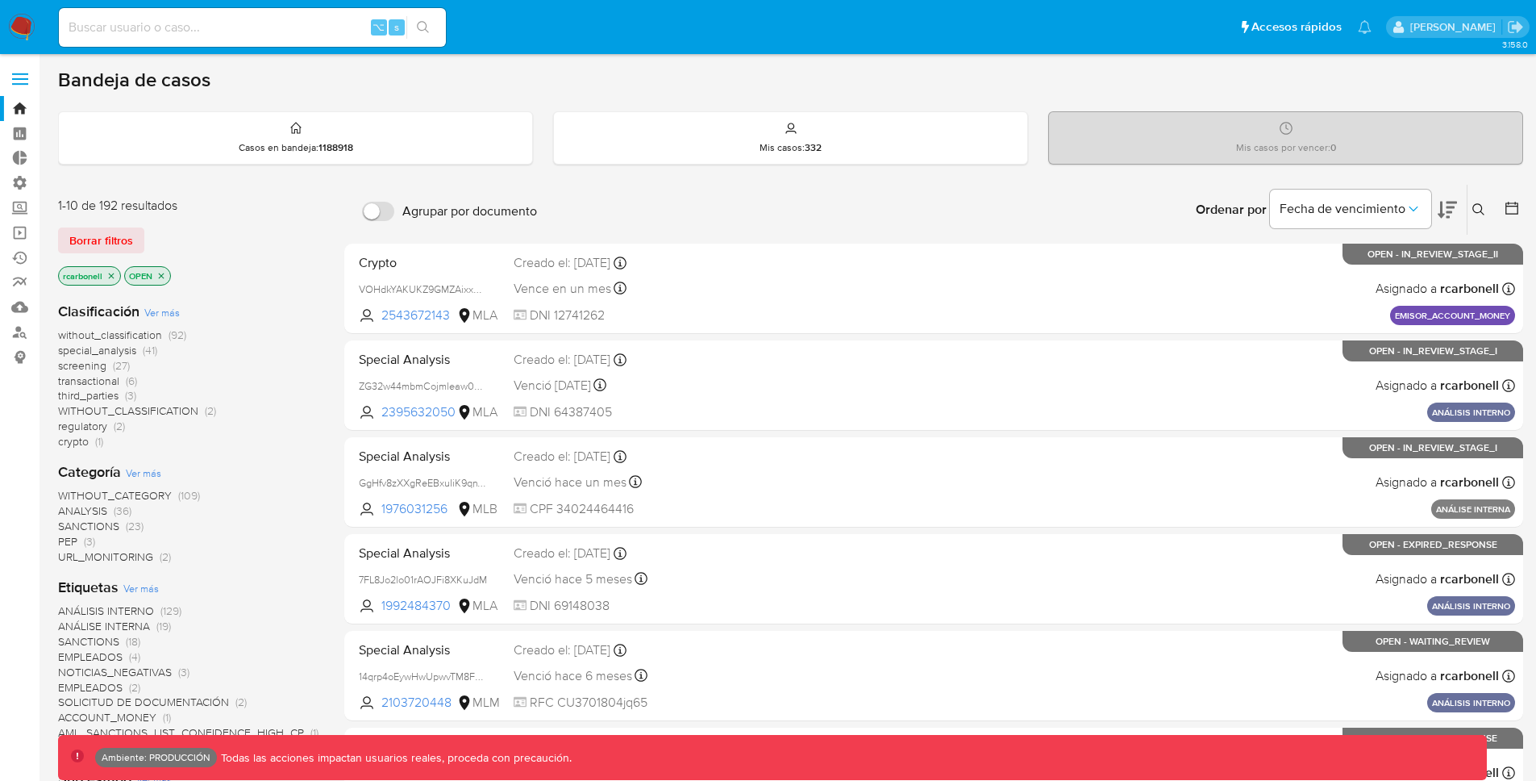
click at [23, 79] on span at bounding box center [20, 79] width 16 height 2
click at [0, 0] on input "checkbox" at bounding box center [0, 0] width 0 height 0
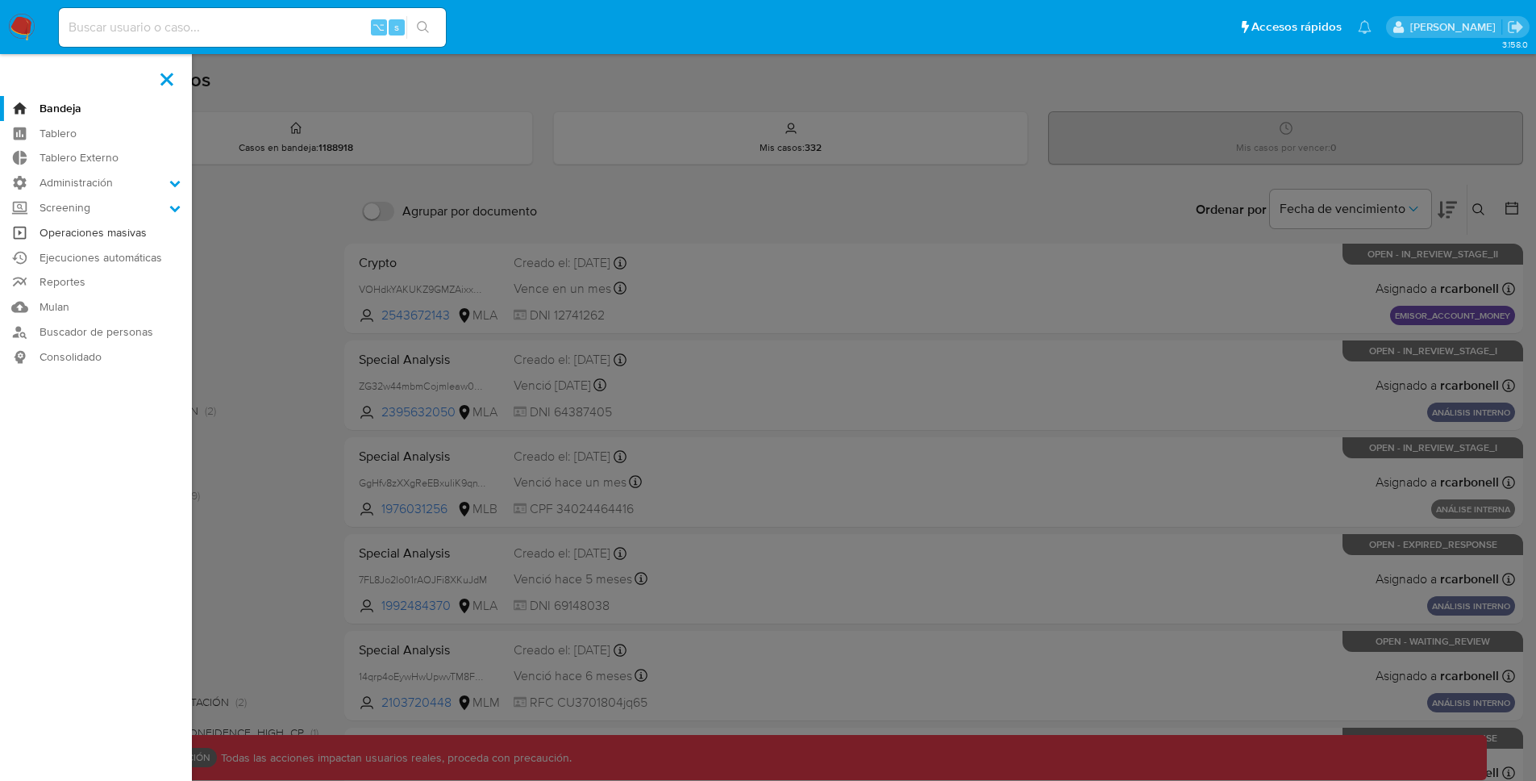
click at [103, 227] on link "Operaciones masivas" at bounding box center [96, 232] width 192 height 25
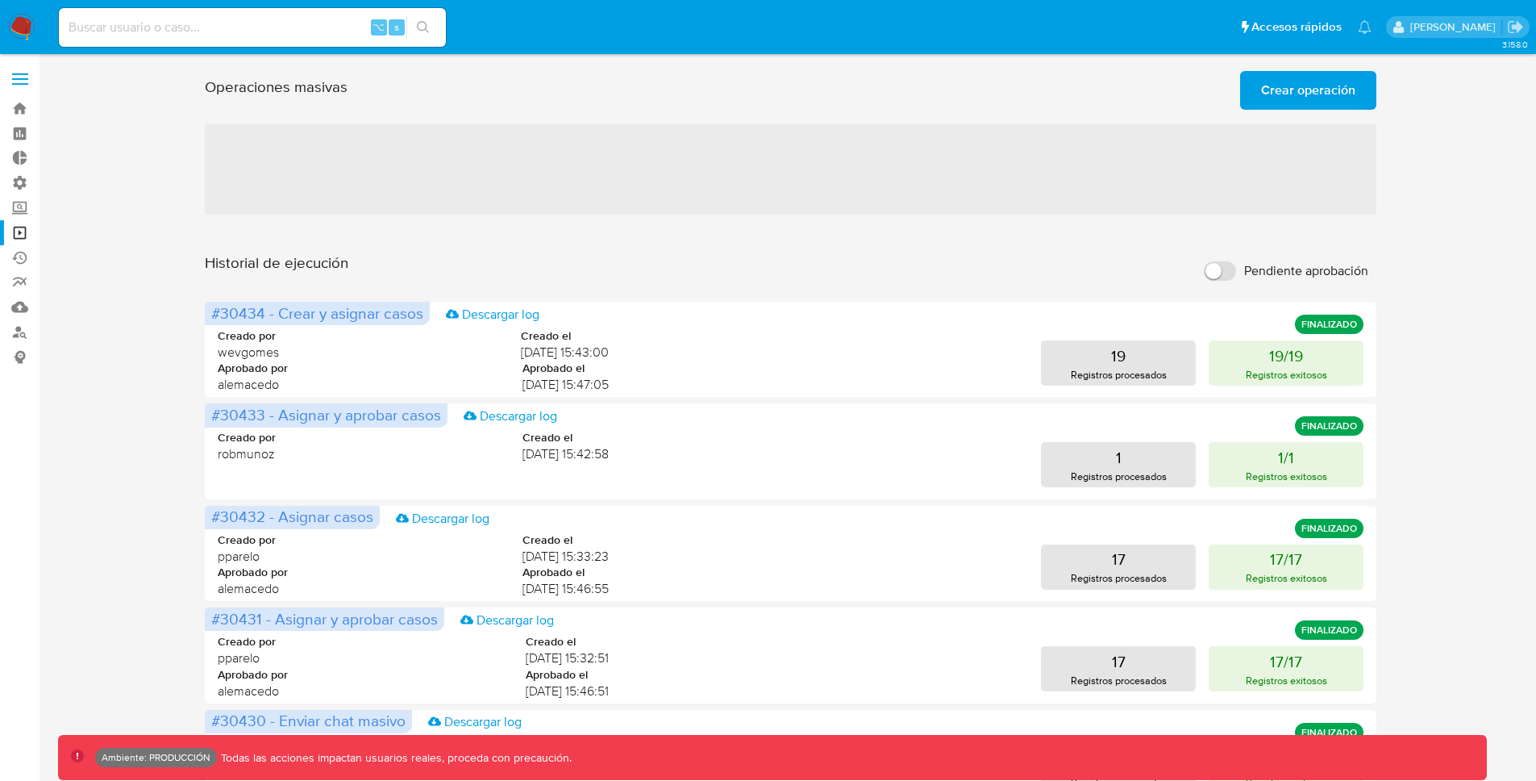
click at [15, 83] on span at bounding box center [20, 84] width 16 height 2
click at [0, 0] on input "checkbox" at bounding box center [0, 0] width 0 height 0
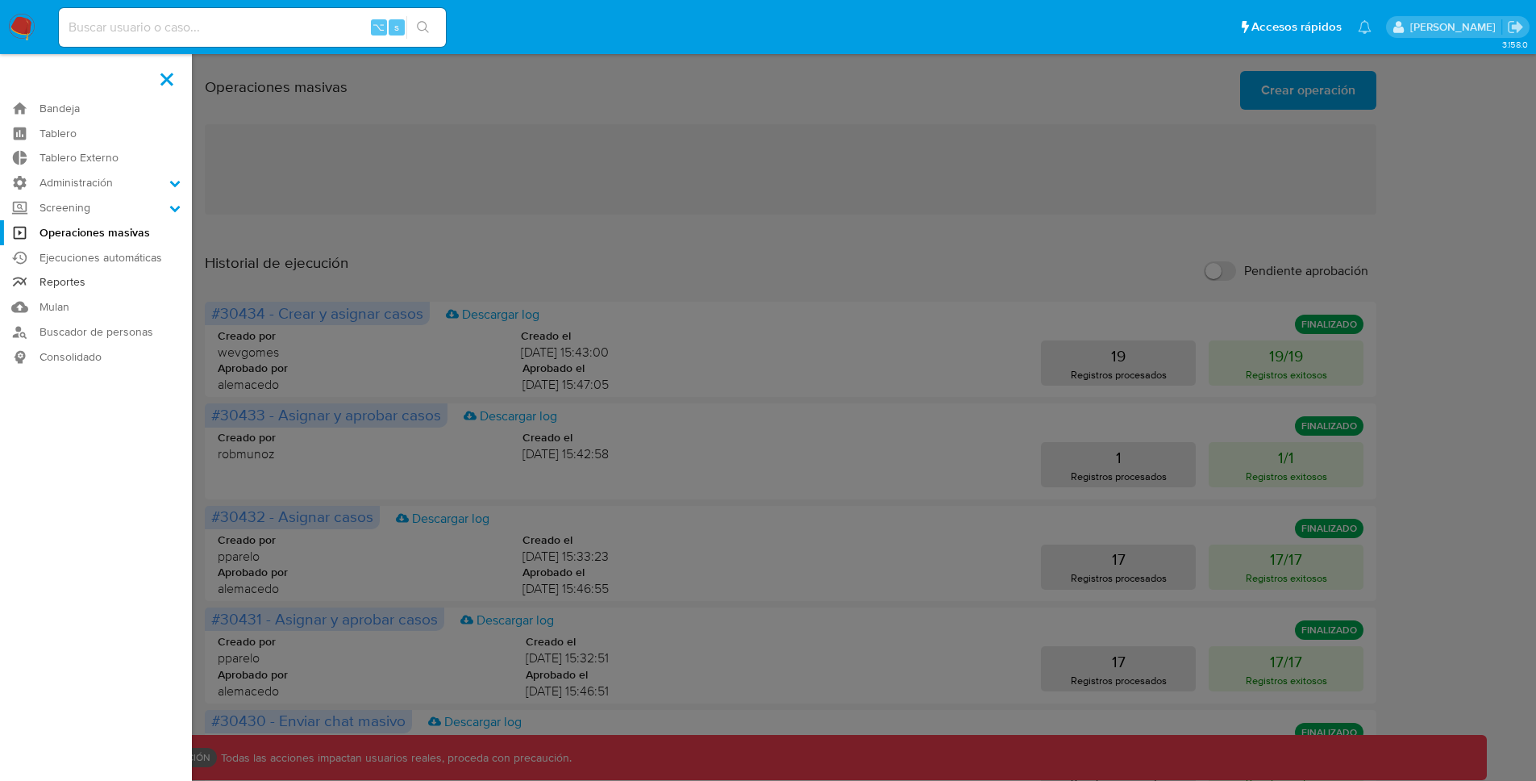
click at [88, 280] on link "Reportes" at bounding box center [96, 282] width 192 height 25
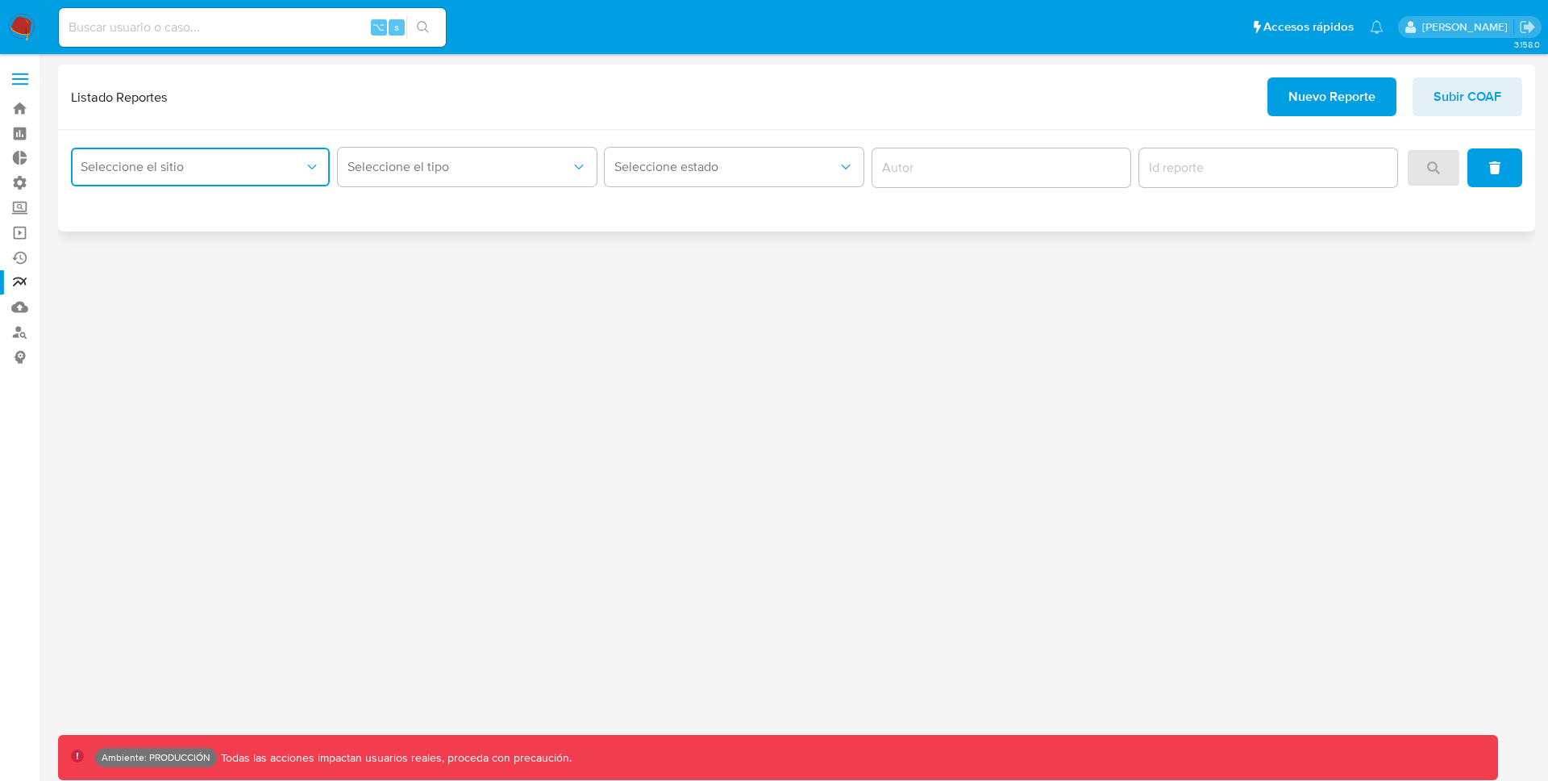
click at [264, 180] on button "Seleccione el sitio" at bounding box center [200, 167] width 259 height 39
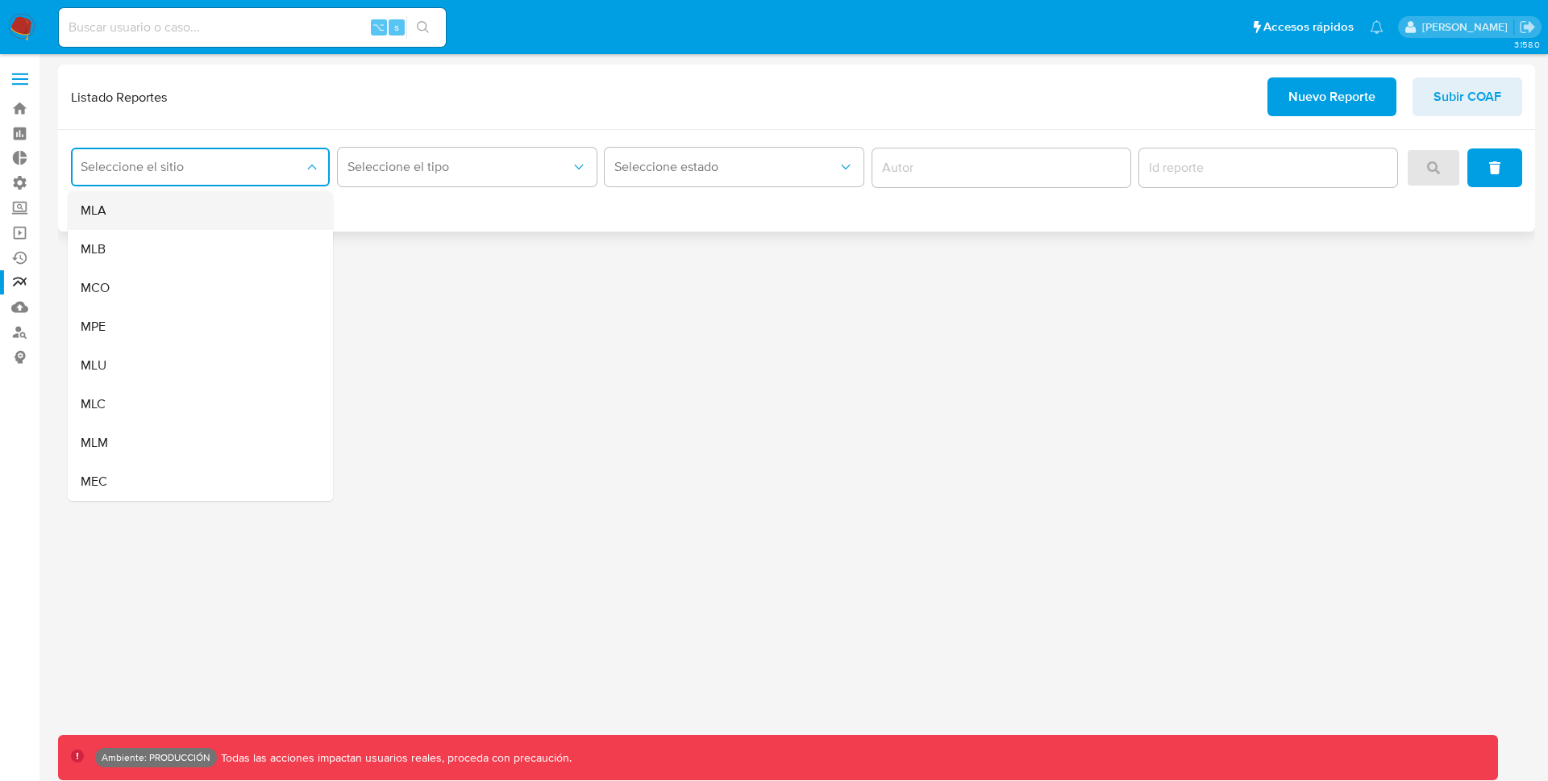
click at [206, 214] on div "MLA" at bounding box center [196, 210] width 230 height 39
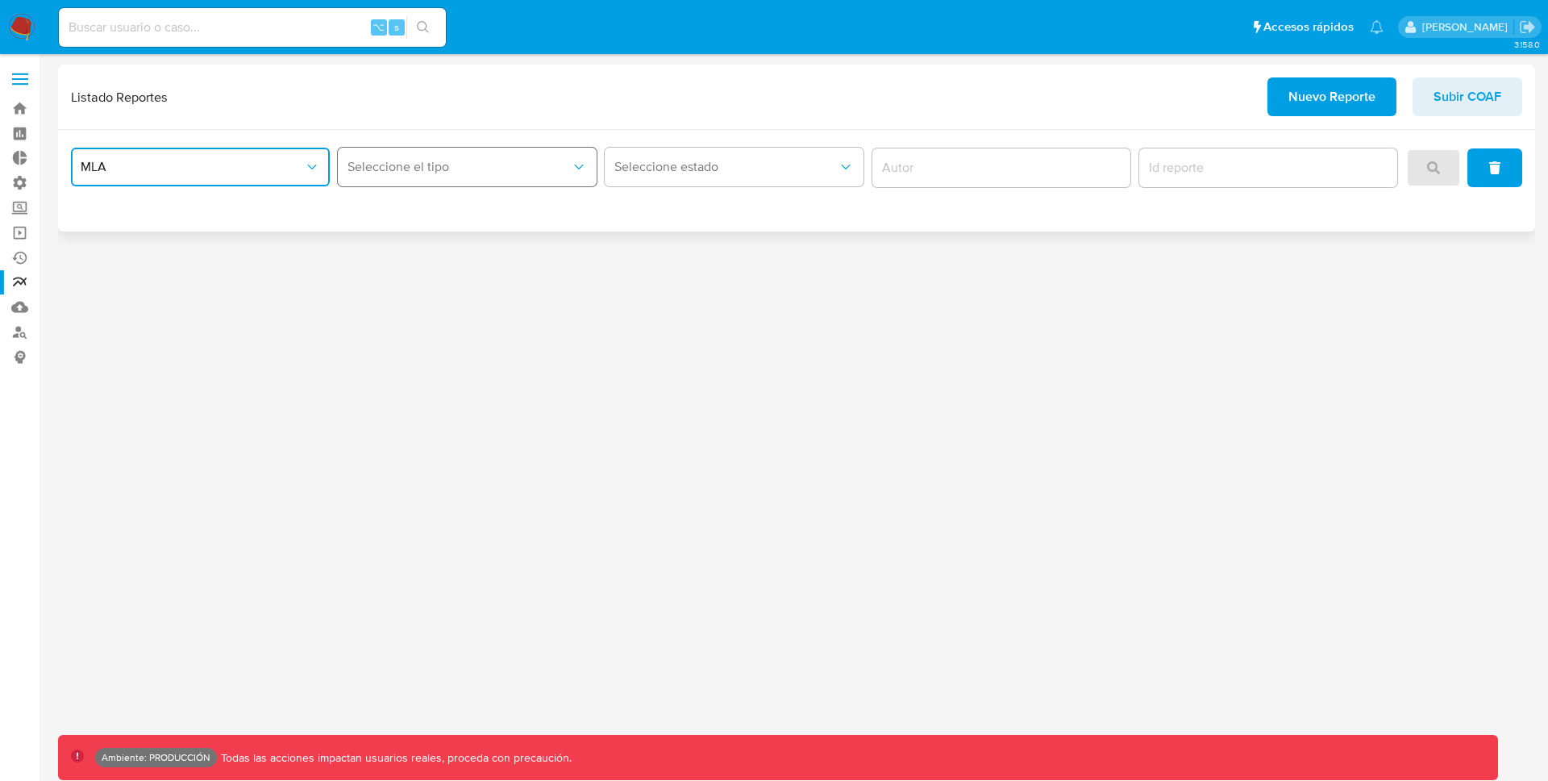
click at [502, 164] on span "Seleccione el tipo" at bounding box center [459, 167] width 223 height 16
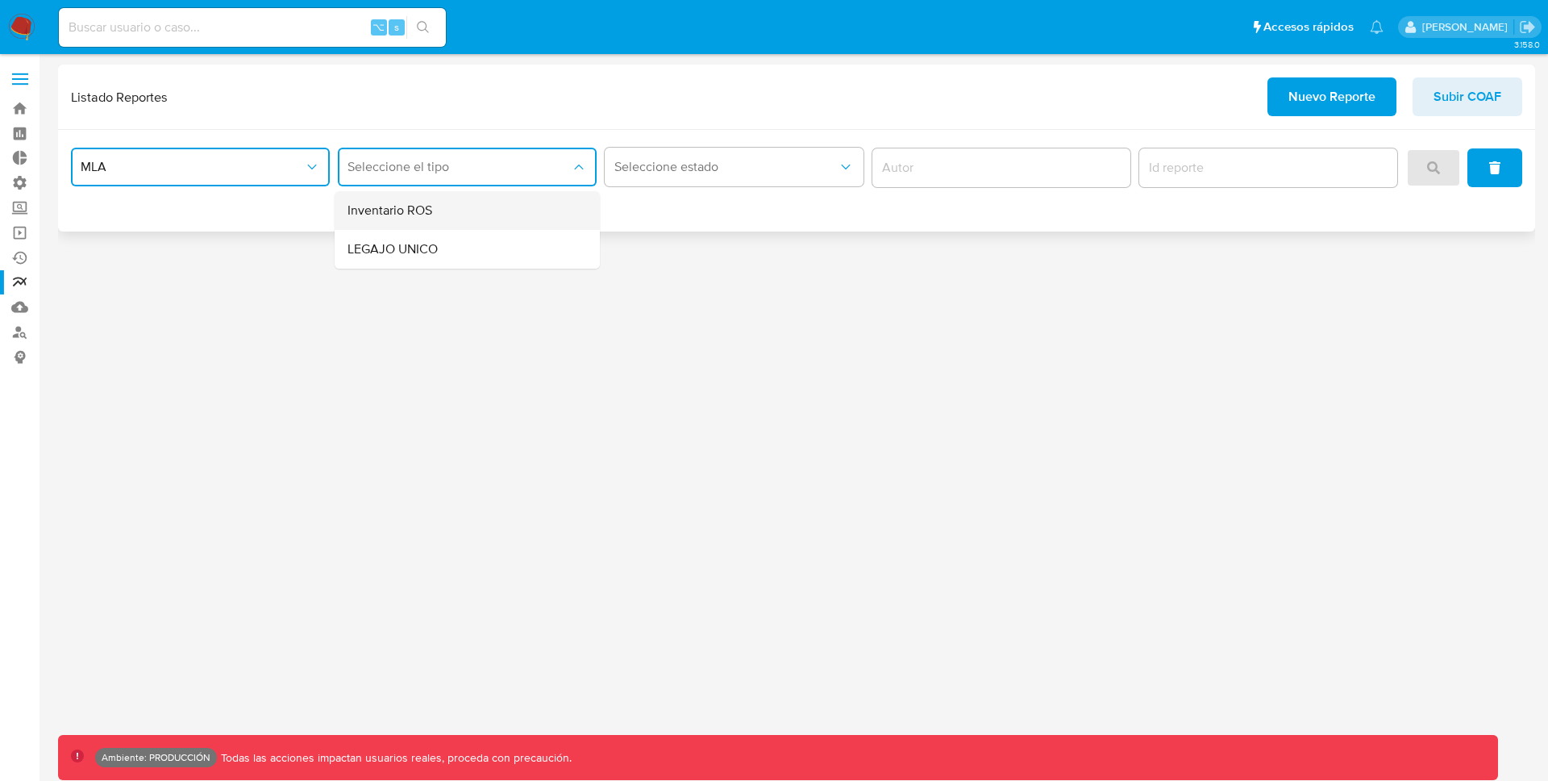
click at [443, 211] on div "Inventario ROS" at bounding box center [463, 210] width 230 height 39
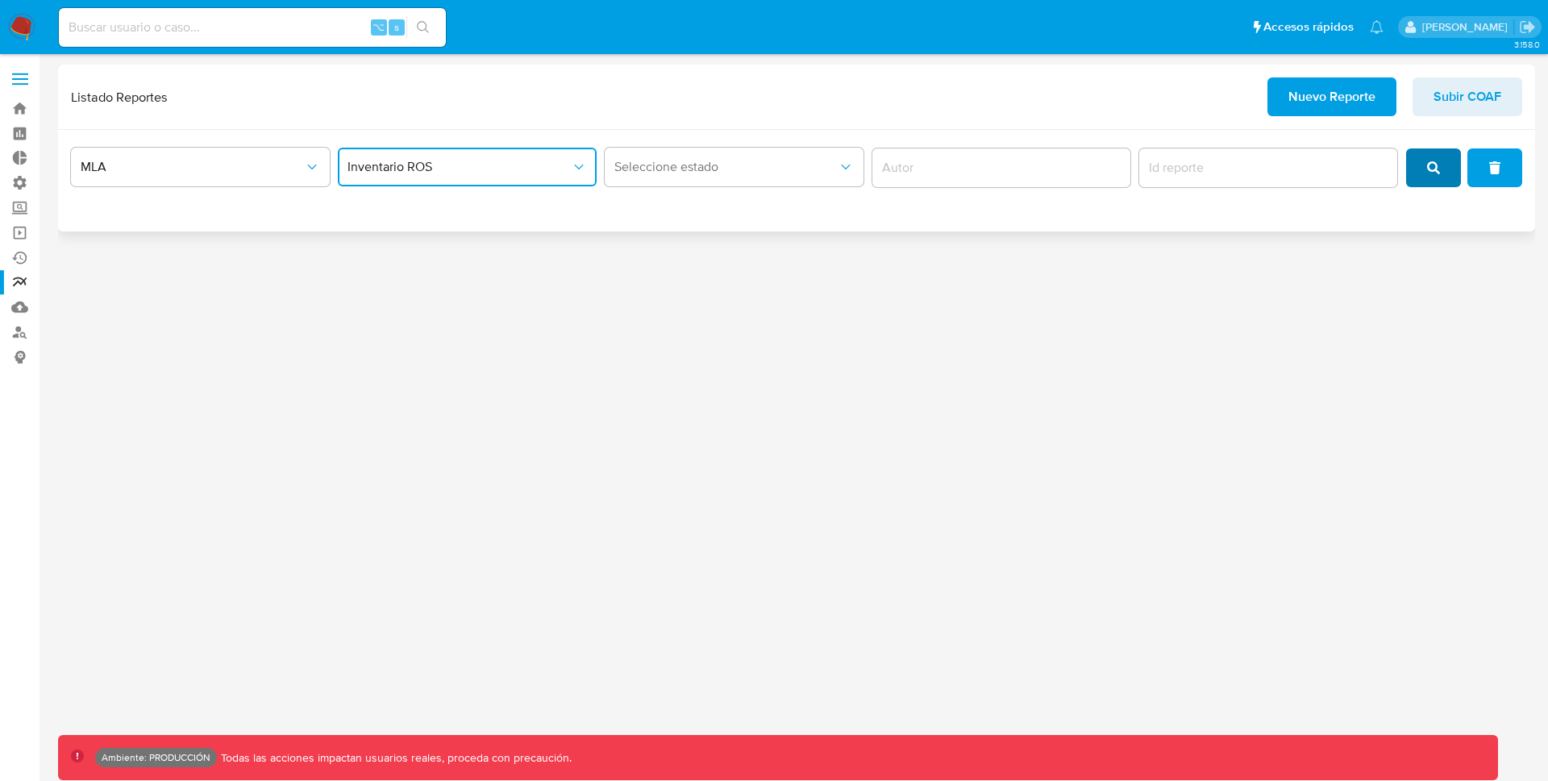
click at [1422, 165] on button "search" at bounding box center [1433, 167] width 55 height 39
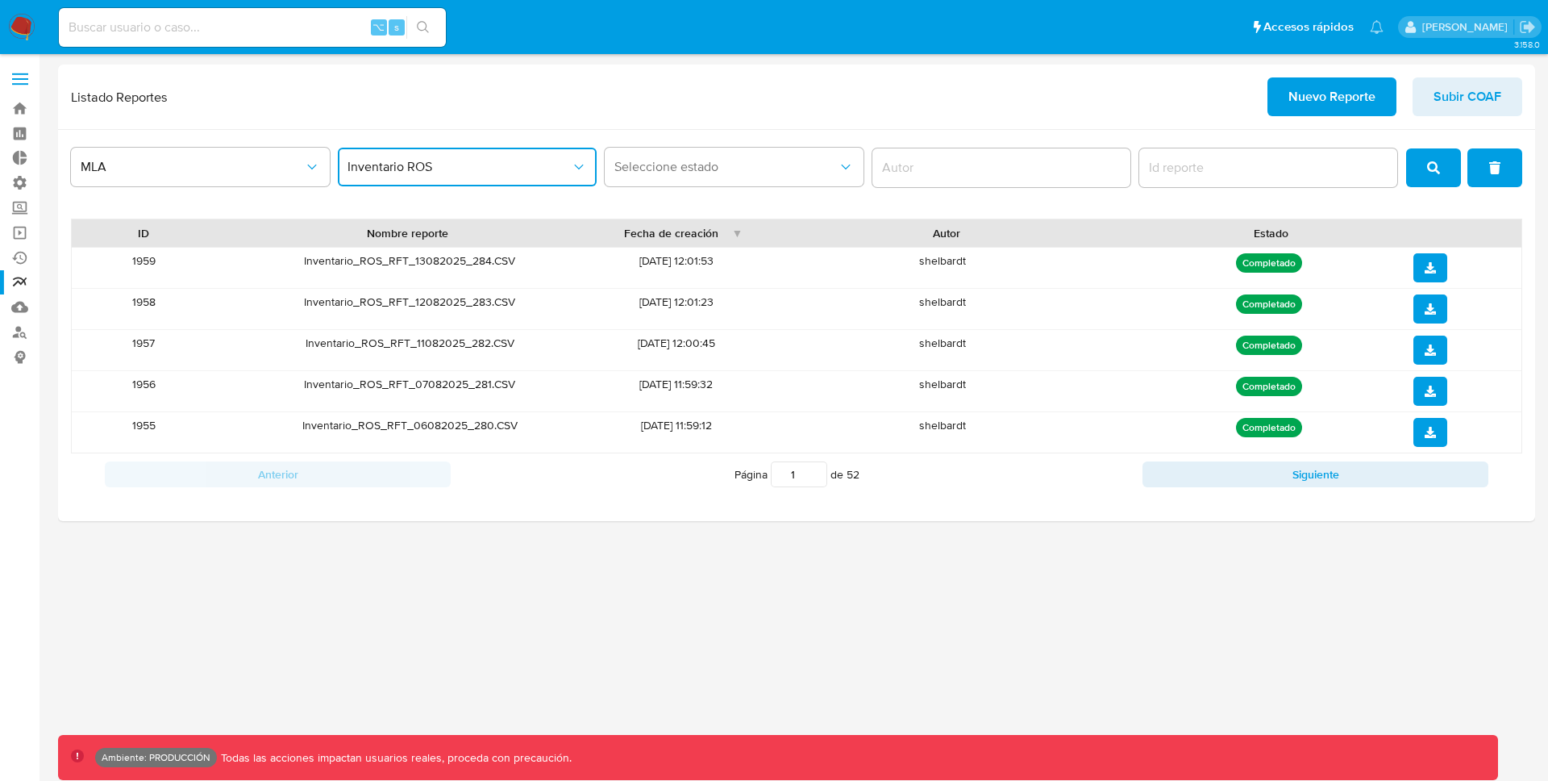
click at [482, 152] on button "Inventario ROS" at bounding box center [467, 167] width 259 height 39
click at [192, 159] on span "MLA" at bounding box center [192, 167] width 223 height 16
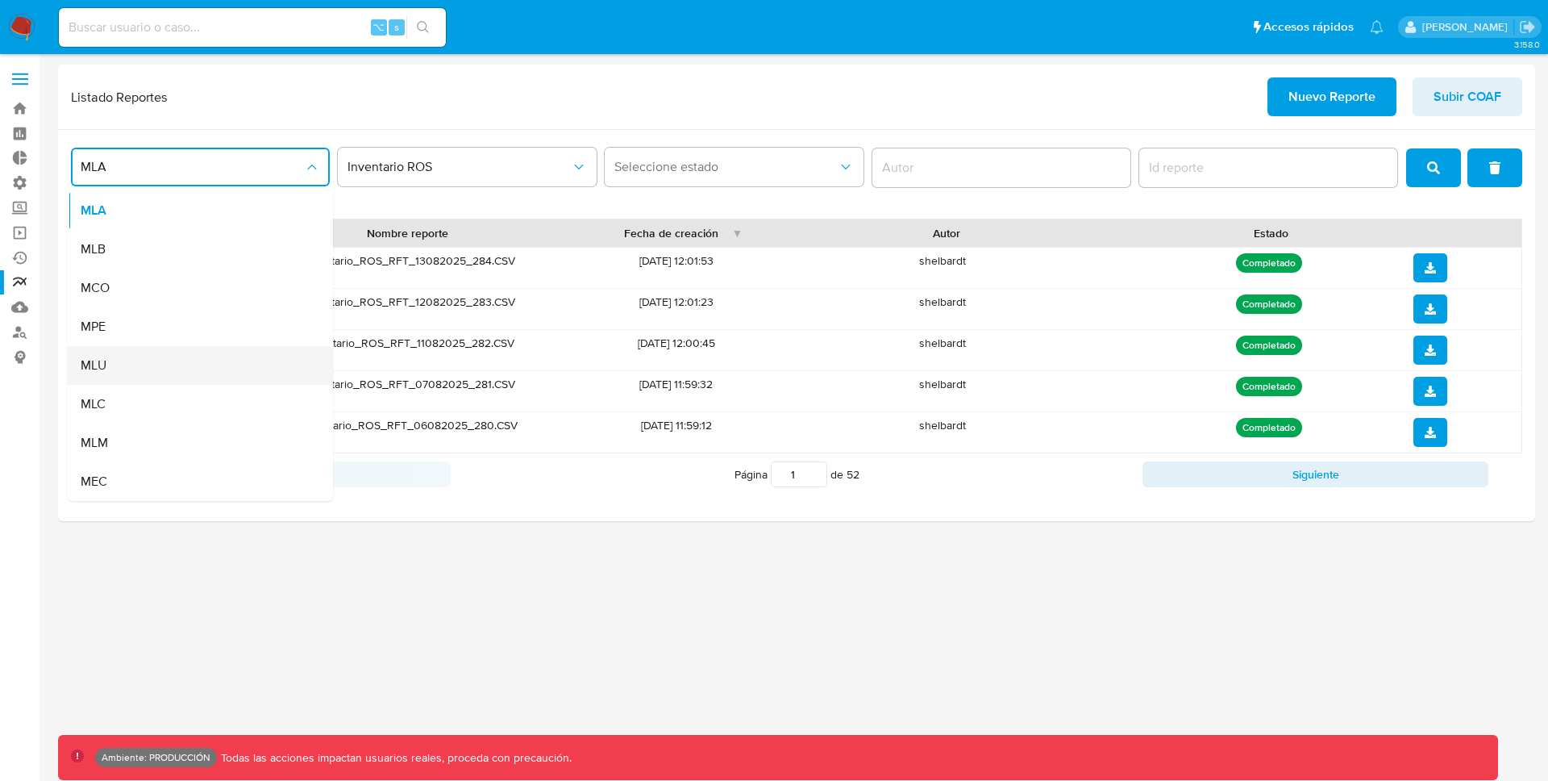
click at [137, 362] on div "MLU" at bounding box center [196, 365] width 230 height 39
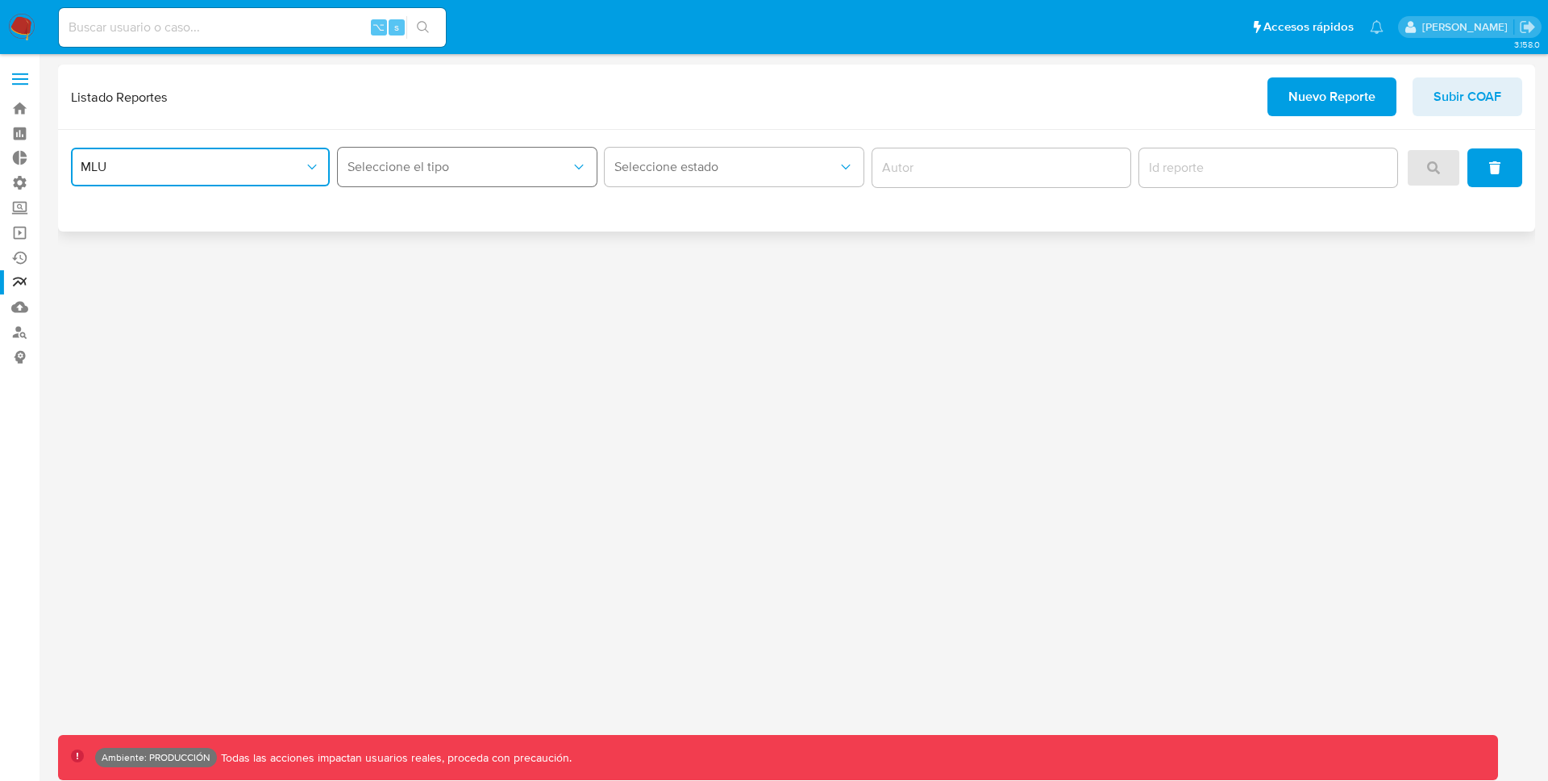
click at [484, 148] on button "Seleccione el tipo" at bounding box center [467, 167] width 259 height 39
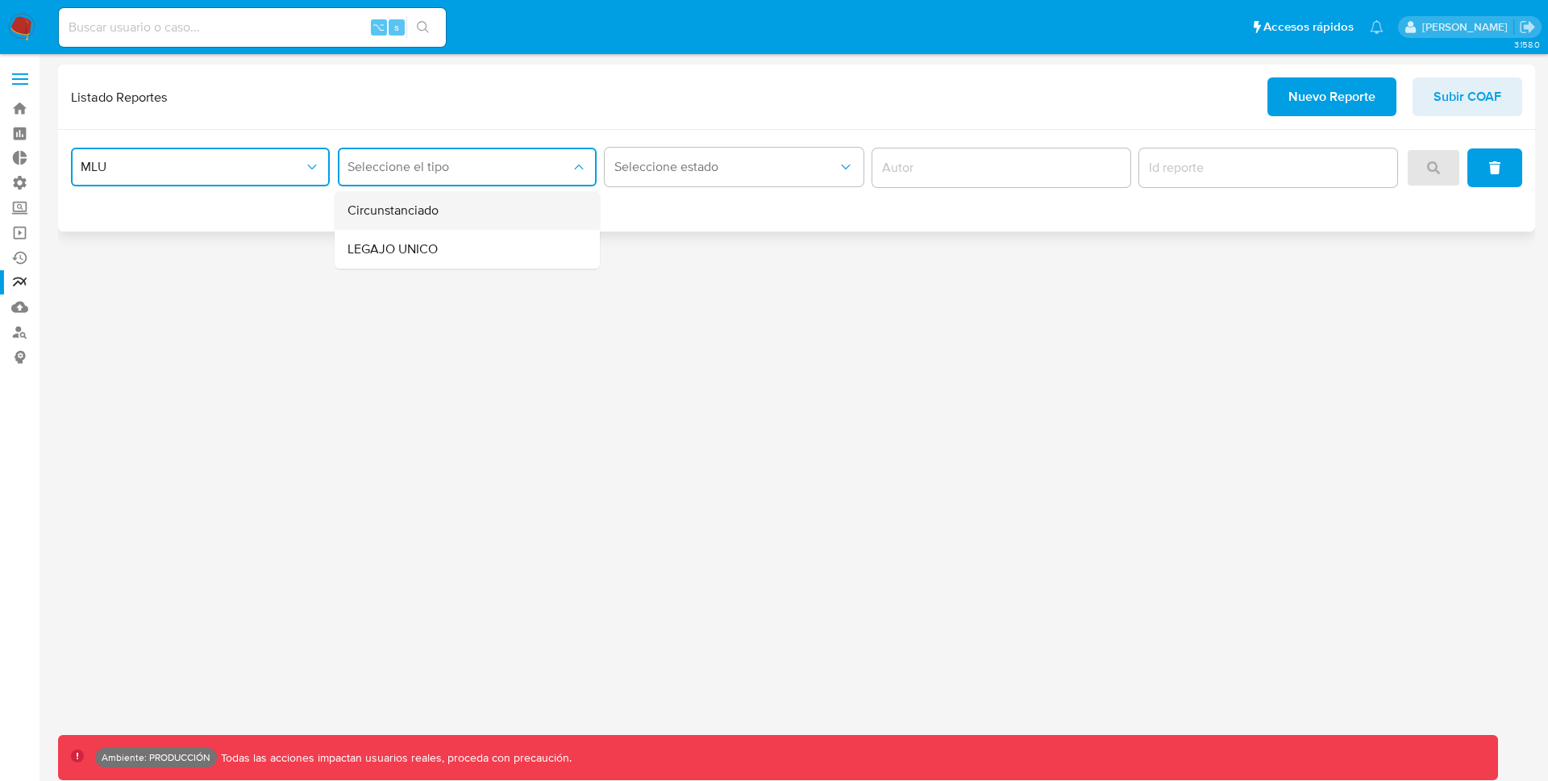
click at [474, 214] on div "Circunstanciado" at bounding box center [463, 210] width 230 height 39
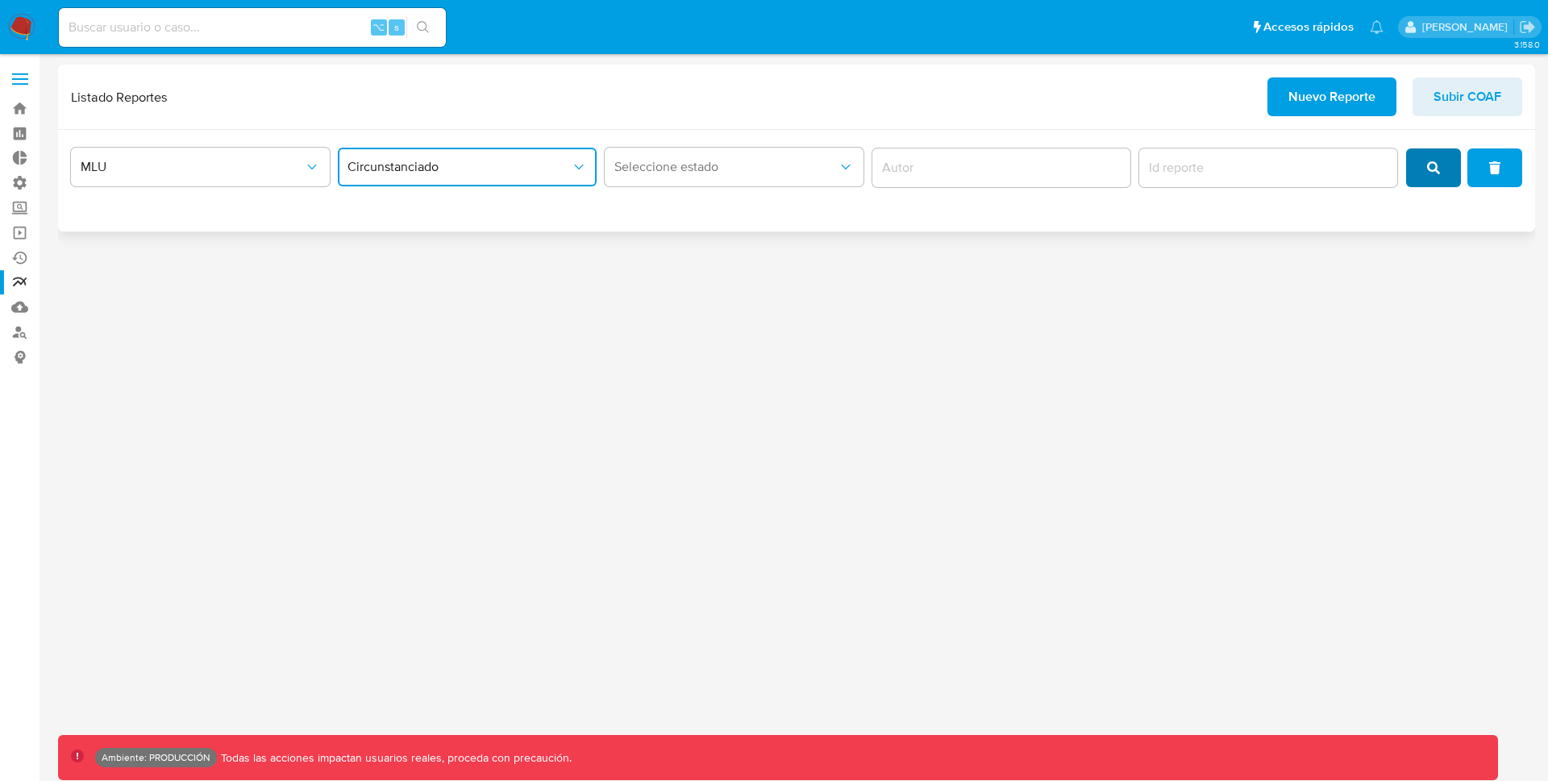
click at [1438, 169] on icon "search" at bounding box center [1433, 167] width 13 height 13
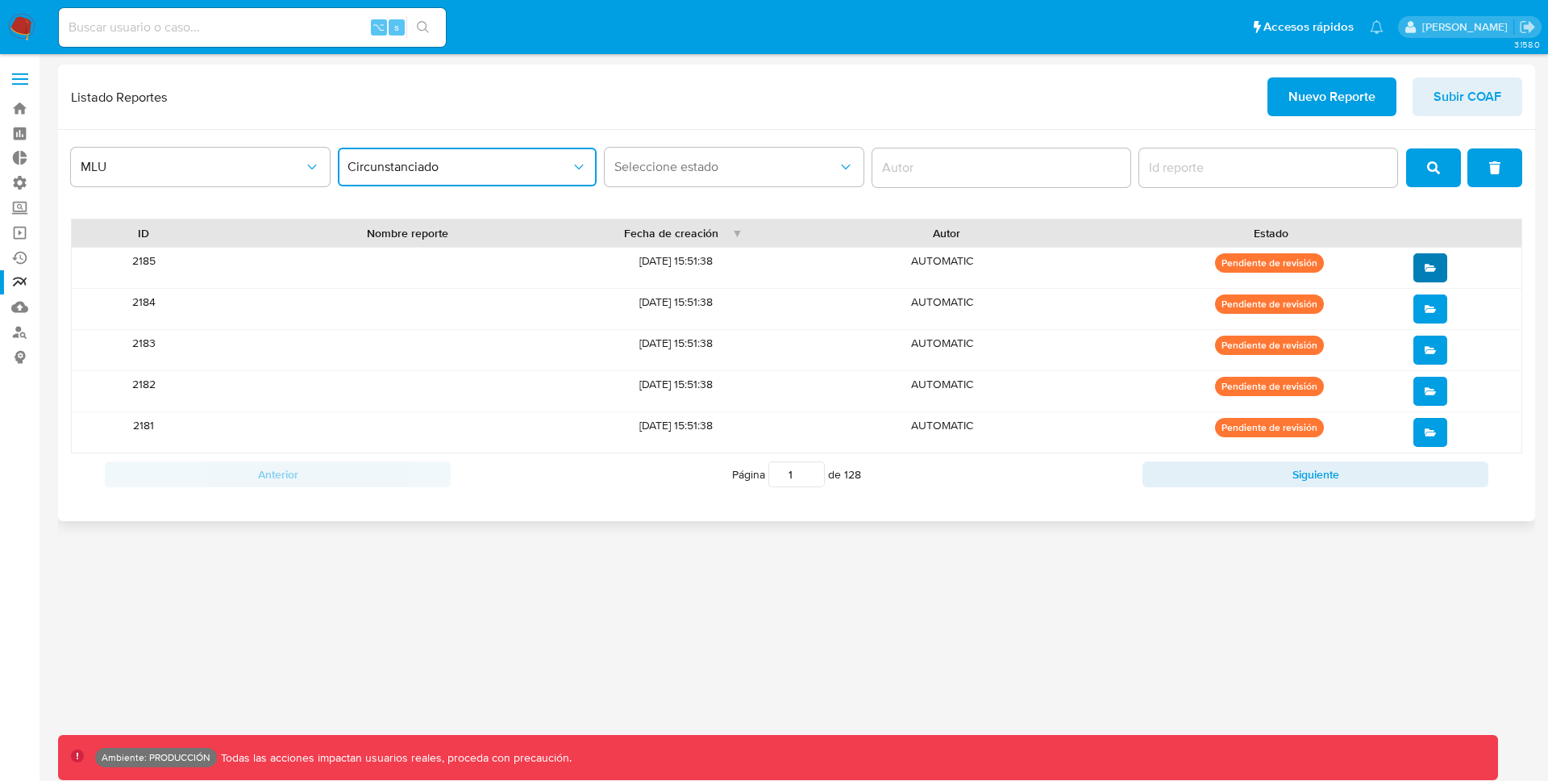
click at [1436, 271] on button "open" at bounding box center [1431, 267] width 34 height 29
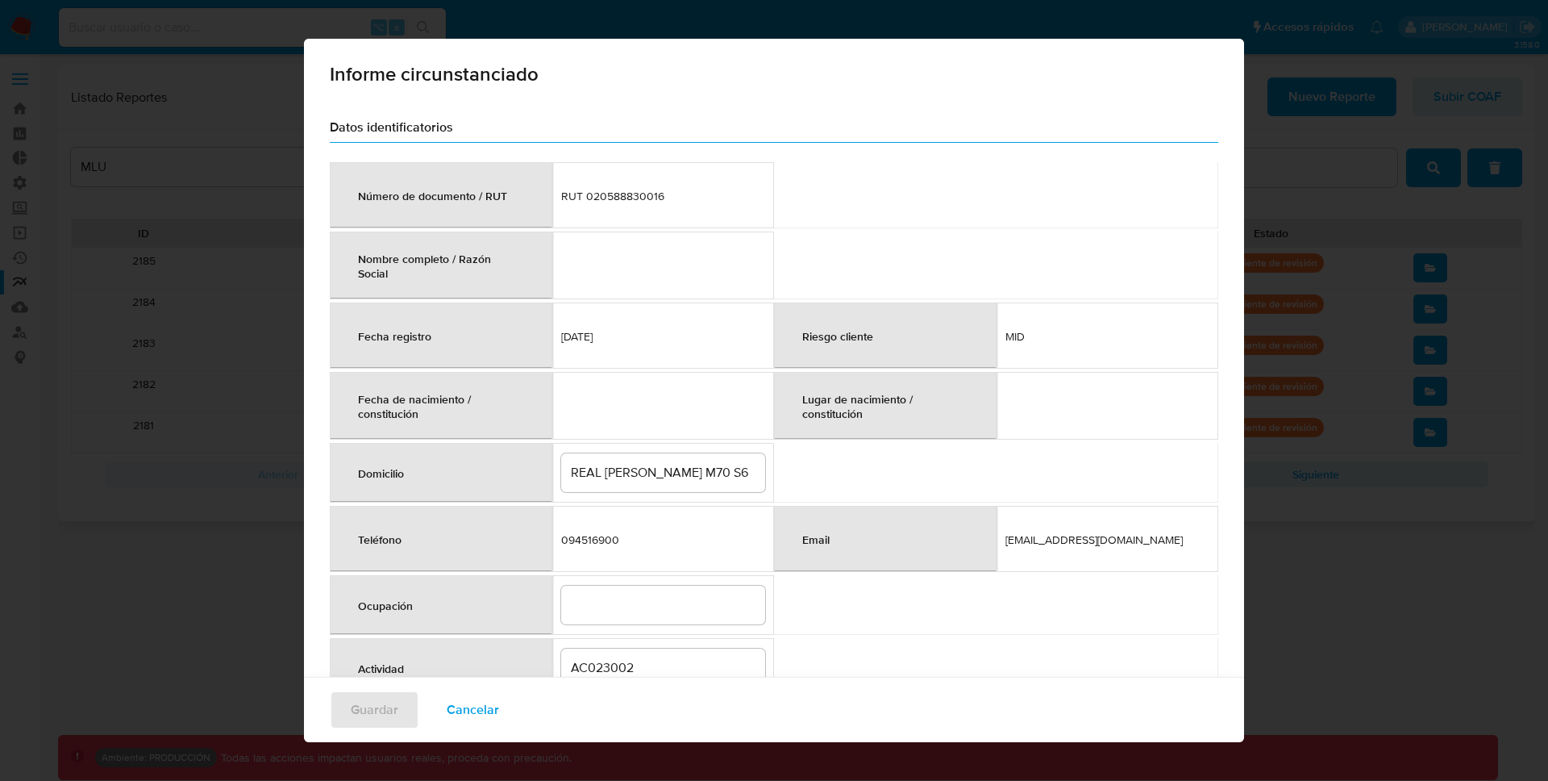
click at [654, 270] on td at bounding box center [663, 265] width 223 height 68
click at [585, 273] on td at bounding box center [663, 265] width 223 height 68
click at [645, 196] on span "RUT 020588830016" at bounding box center [663, 196] width 205 height 15
click at [646, 196] on span "RUT 020588830016" at bounding box center [663, 196] width 205 height 15
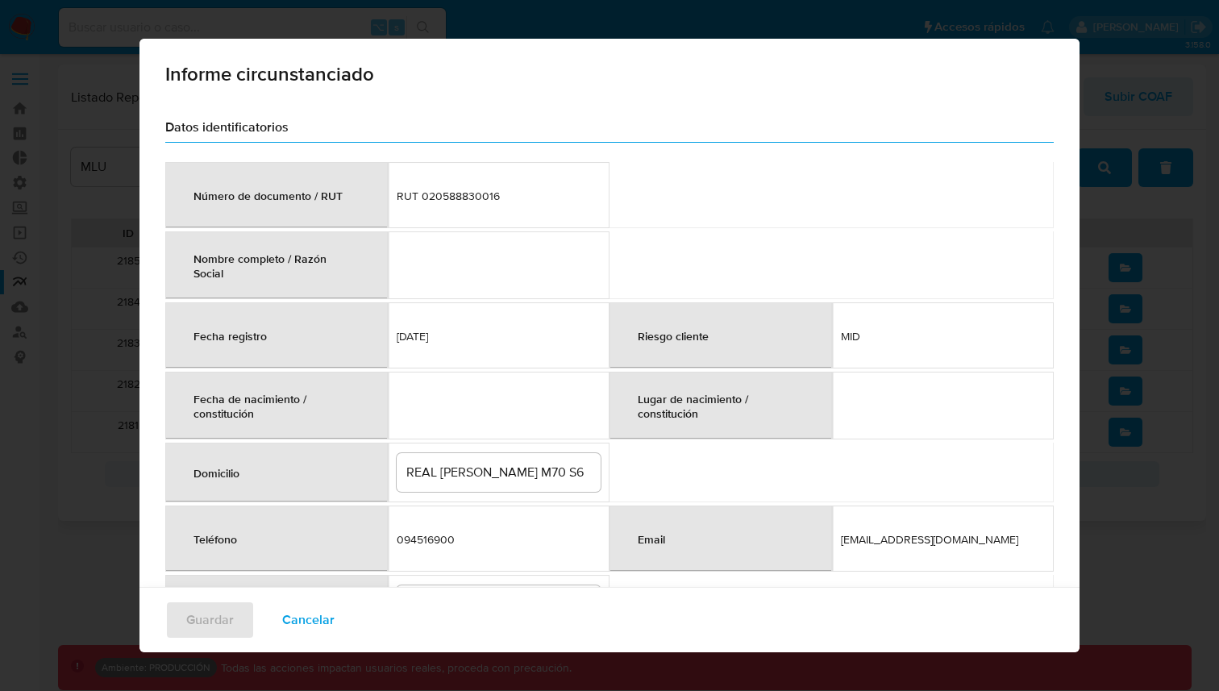
click at [467, 190] on span "RUT 020588830016" at bounding box center [499, 196] width 205 height 15
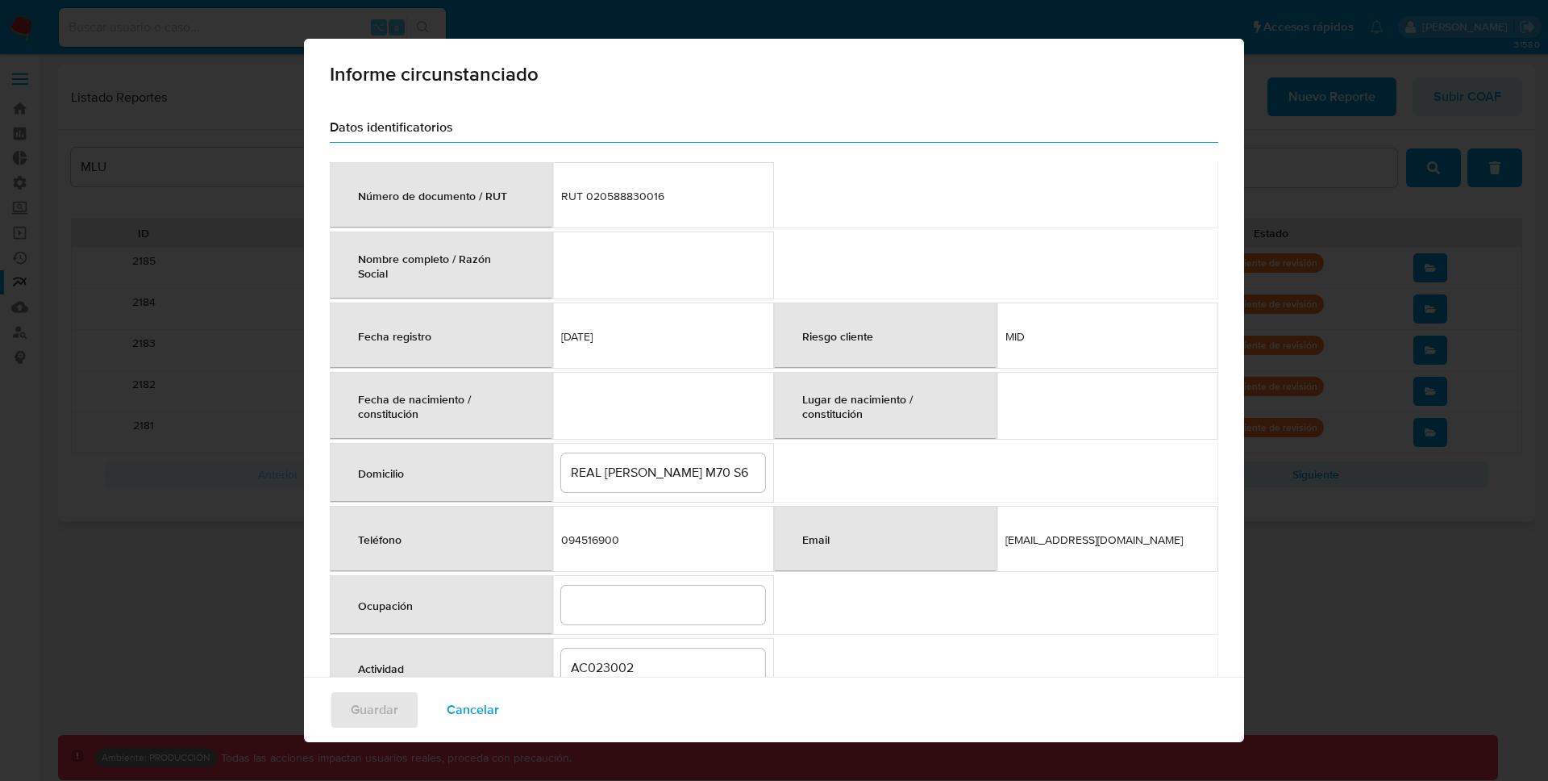
click at [614, 197] on span "RUT 020588830016" at bounding box center [663, 196] width 205 height 15
click at [630, 196] on span "RUT 020588830016" at bounding box center [663, 196] width 205 height 15
click at [616, 285] on td at bounding box center [663, 265] width 223 height 68
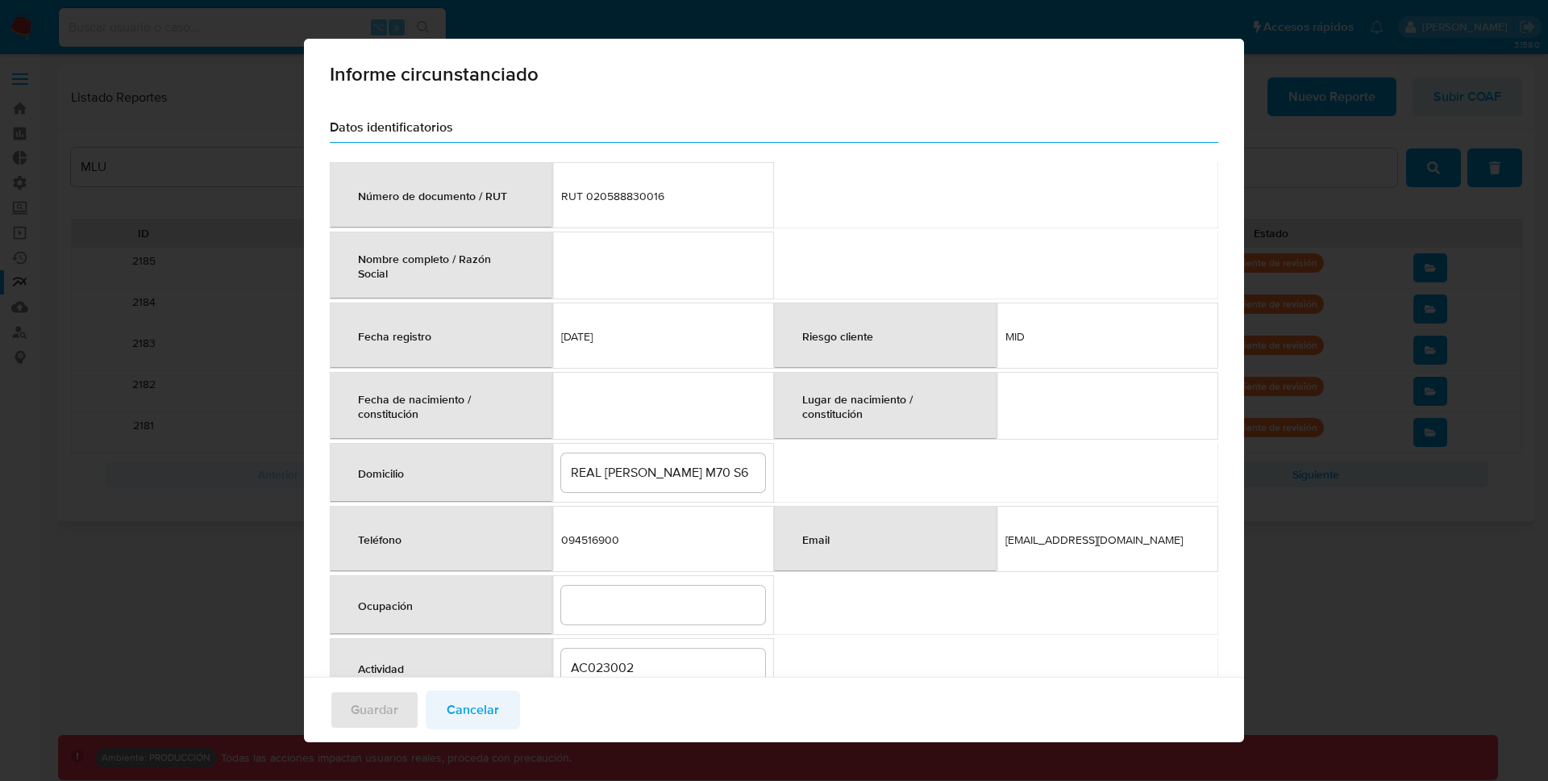
click at [464, 692] on span "Cancelar" at bounding box center [473, 709] width 52 height 35
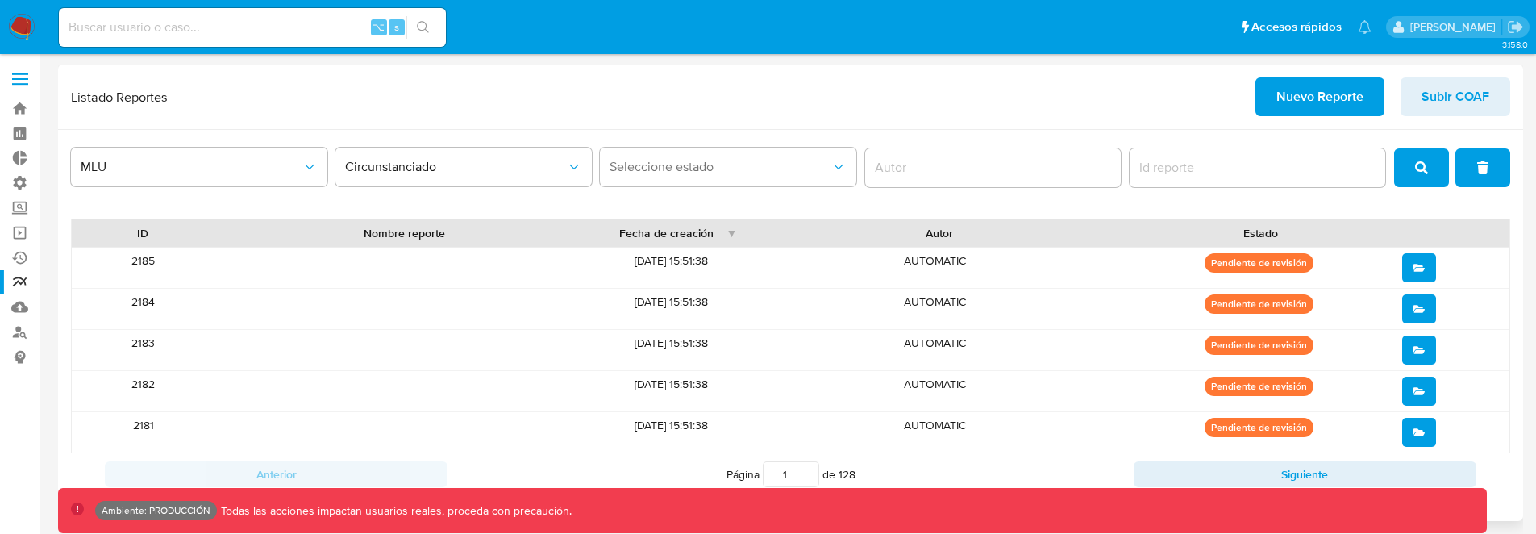
click at [1429, 265] on button "open" at bounding box center [1419, 267] width 34 height 29
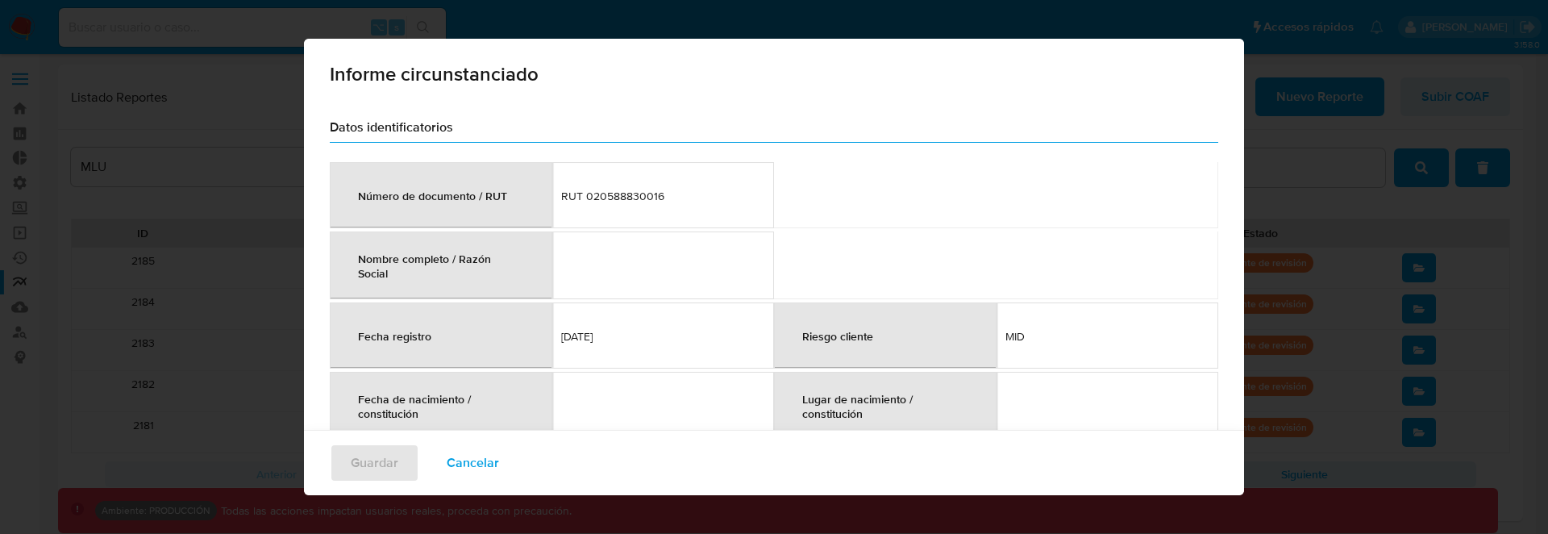
click at [647, 192] on span "RUT 020588830016" at bounding box center [663, 196] width 205 height 15
click at [628, 189] on span "RUT 020588830016" at bounding box center [663, 196] width 205 height 15
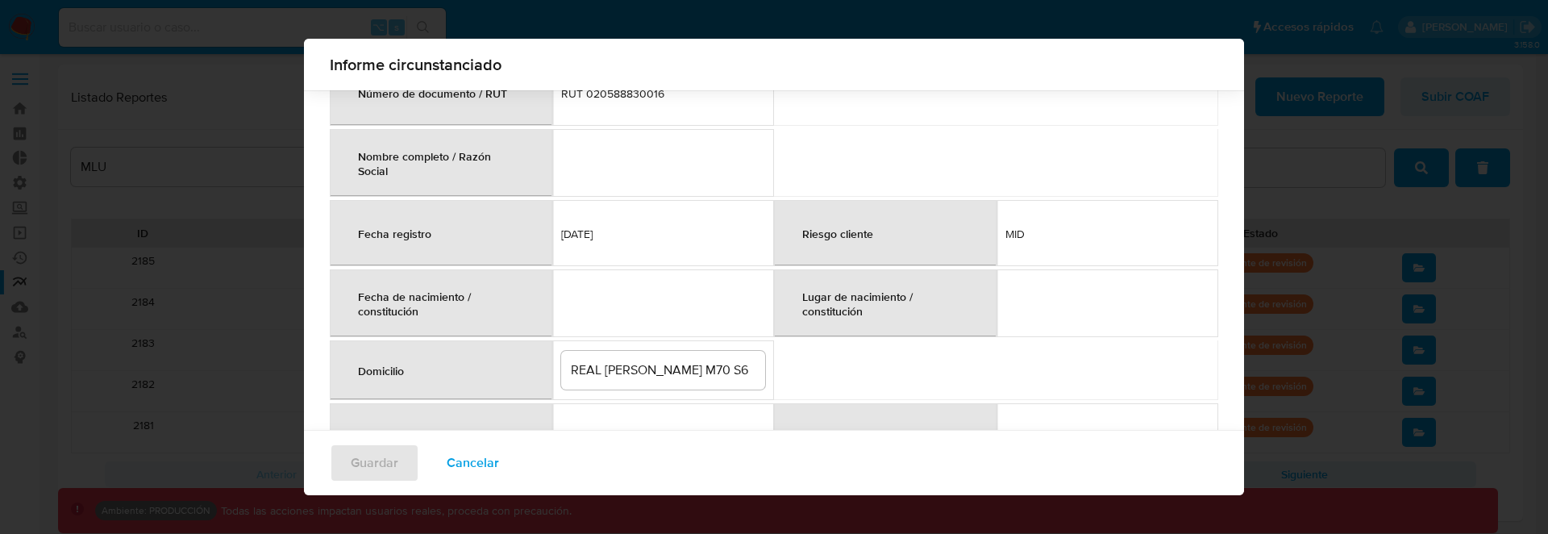
scroll to position [85, 0]
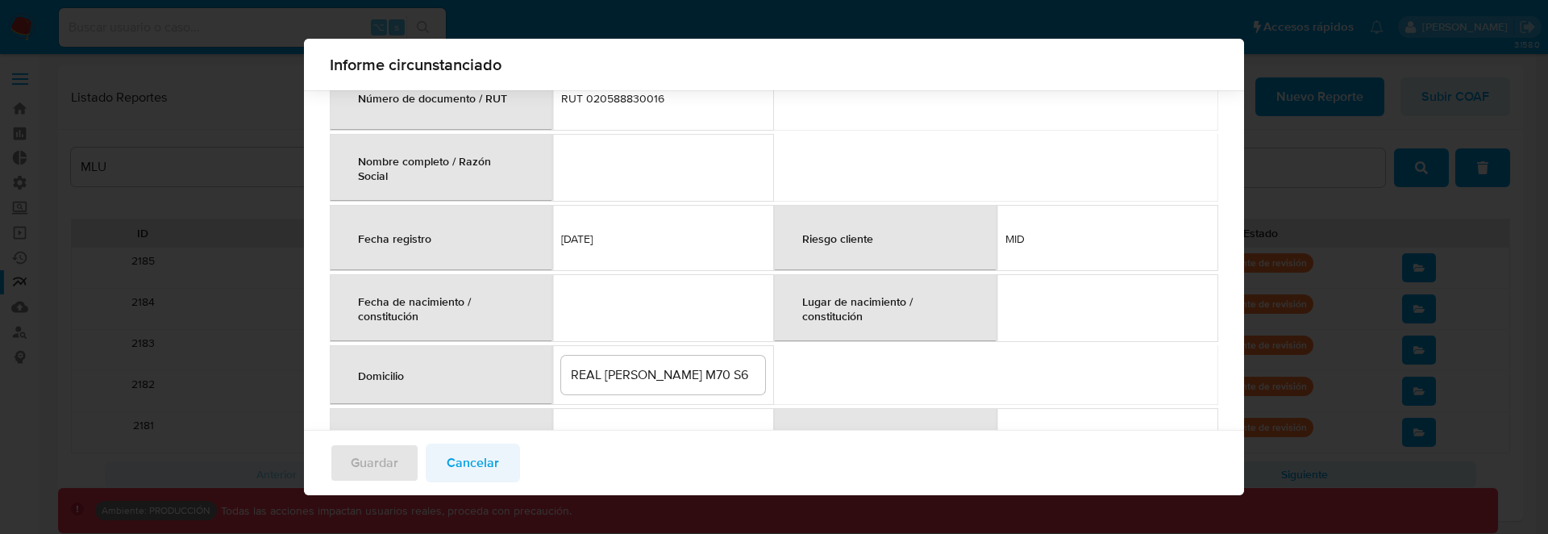
click at [464, 464] on span "Cancelar" at bounding box center [473, 462] width 52 height 35
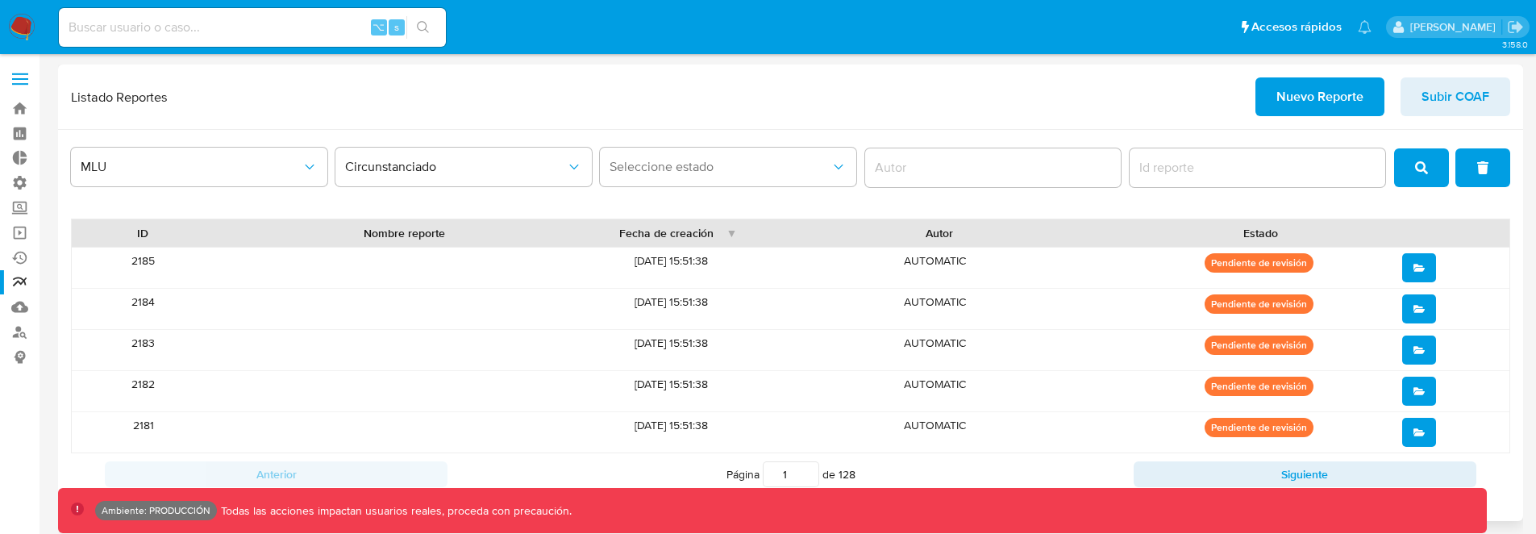
click at [1415, 303] on icon "open" at bounding box center [1419, 308] width 11 height 11
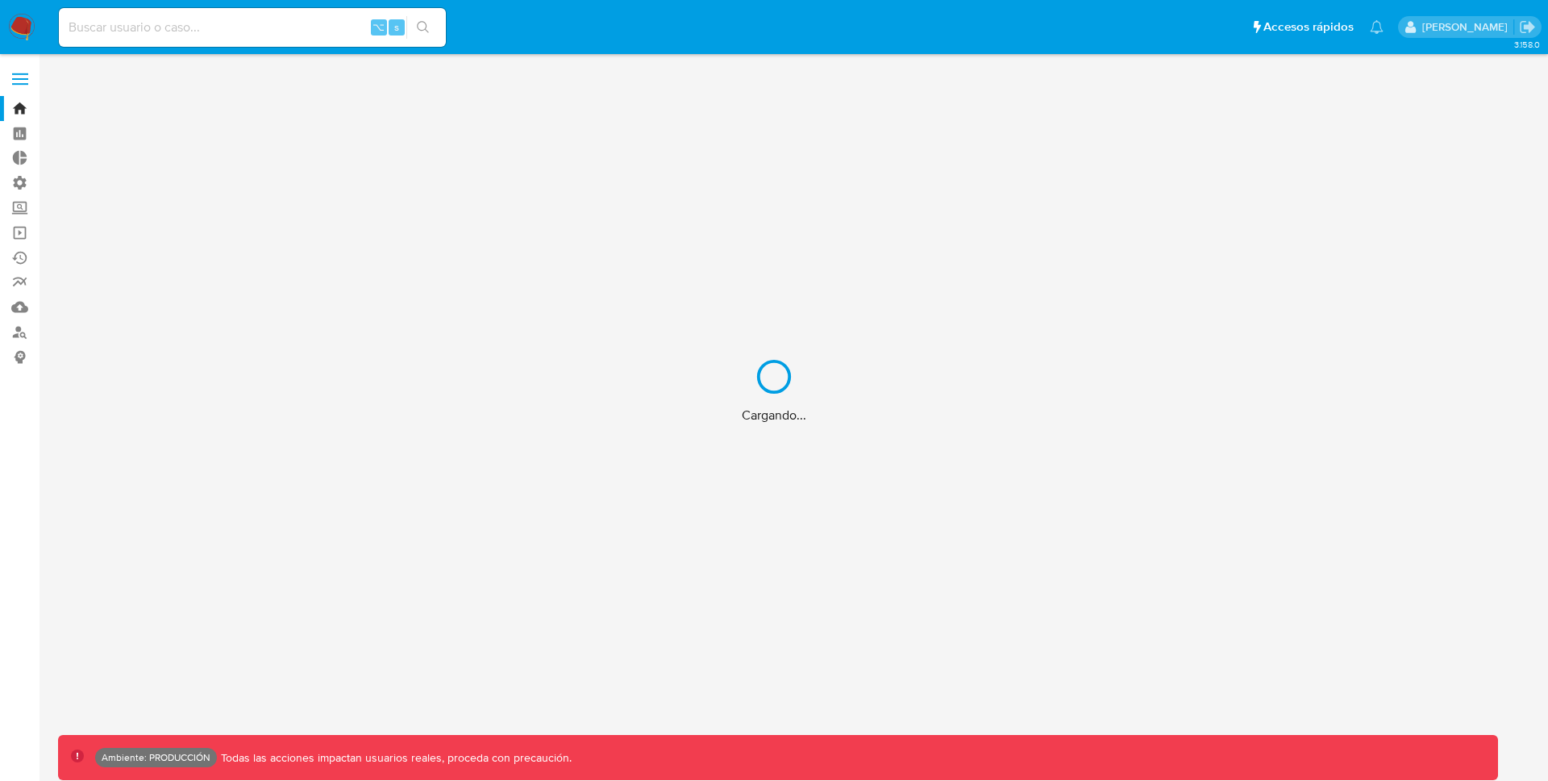
click at [309, 35] on div "Cargando..." at bounding box center [774, 390] width 1548 height 781
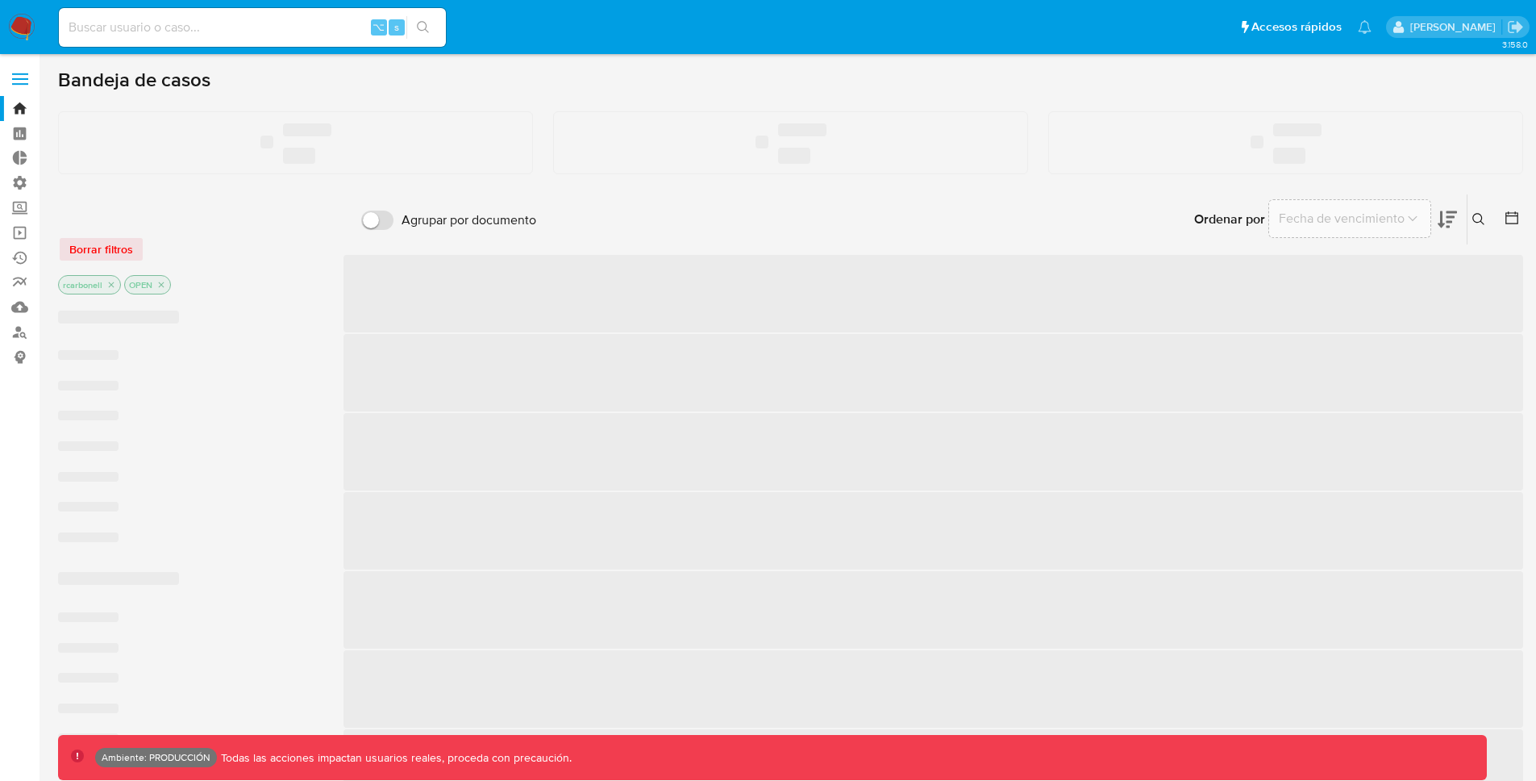
click at [279, 27] on input at bounding box center [252, 27] width 387 height 21
paste input "131616089"
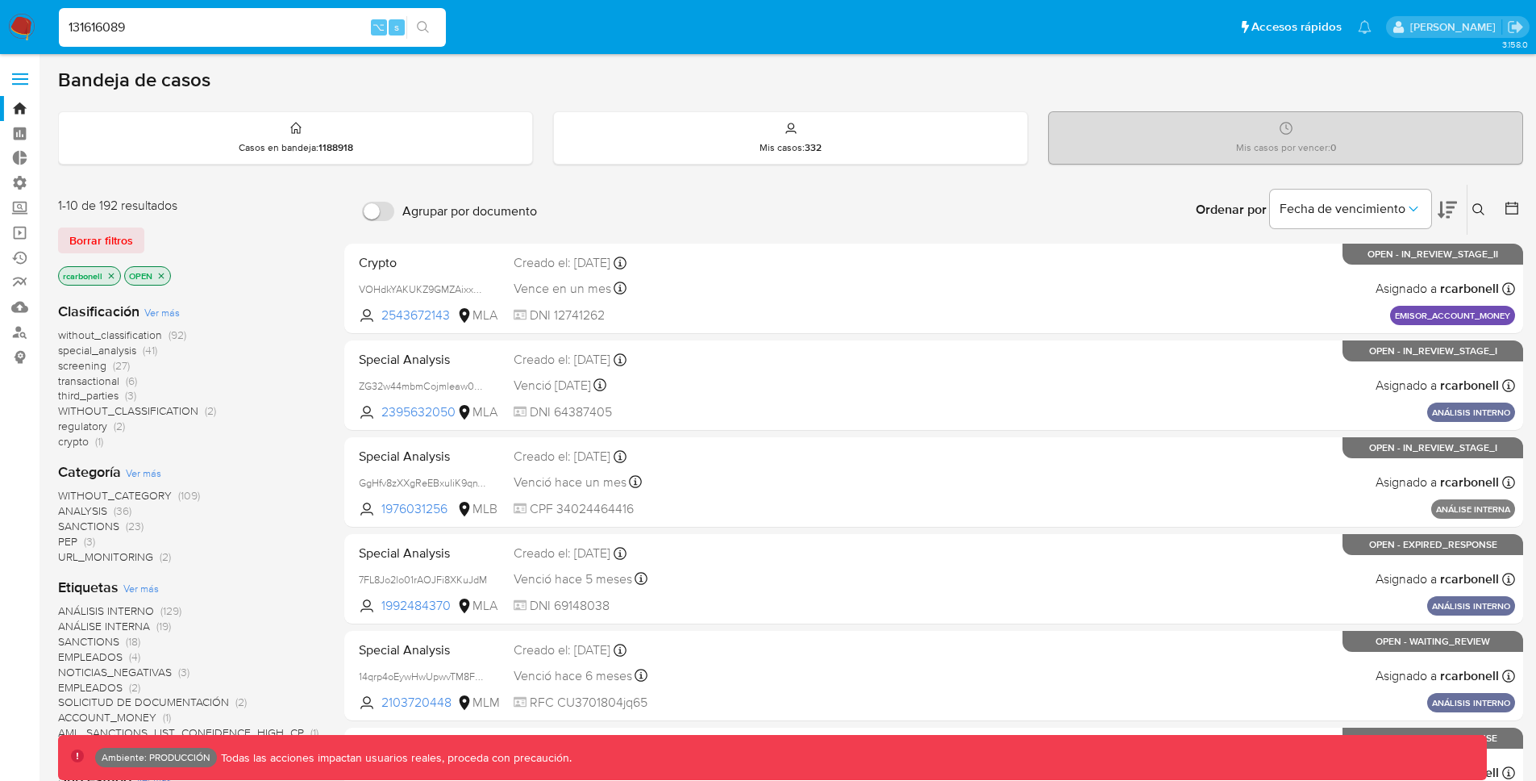
type input "131616089"
click at [424, 24] on icon "search-icon" at bounding box center [423, 27] width 13 height 13
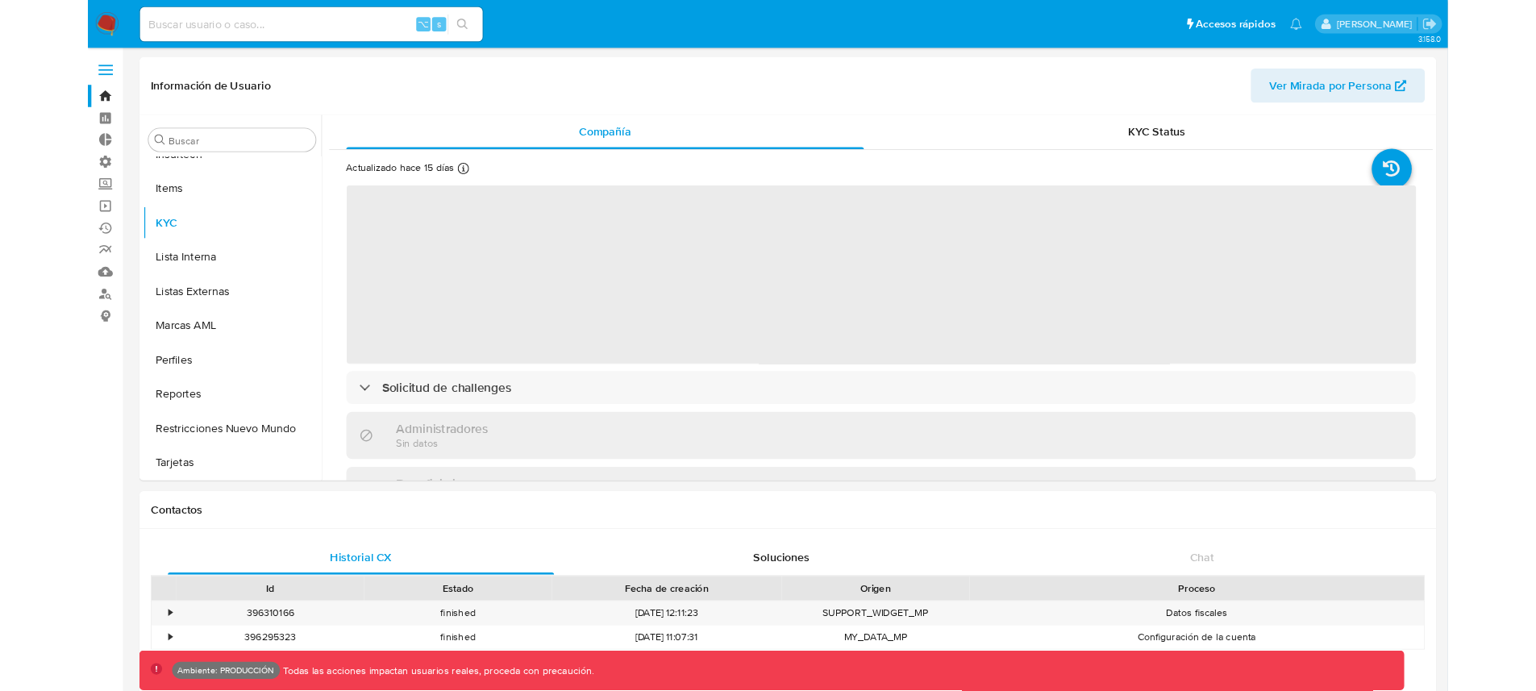
scroll to position [720, 0]
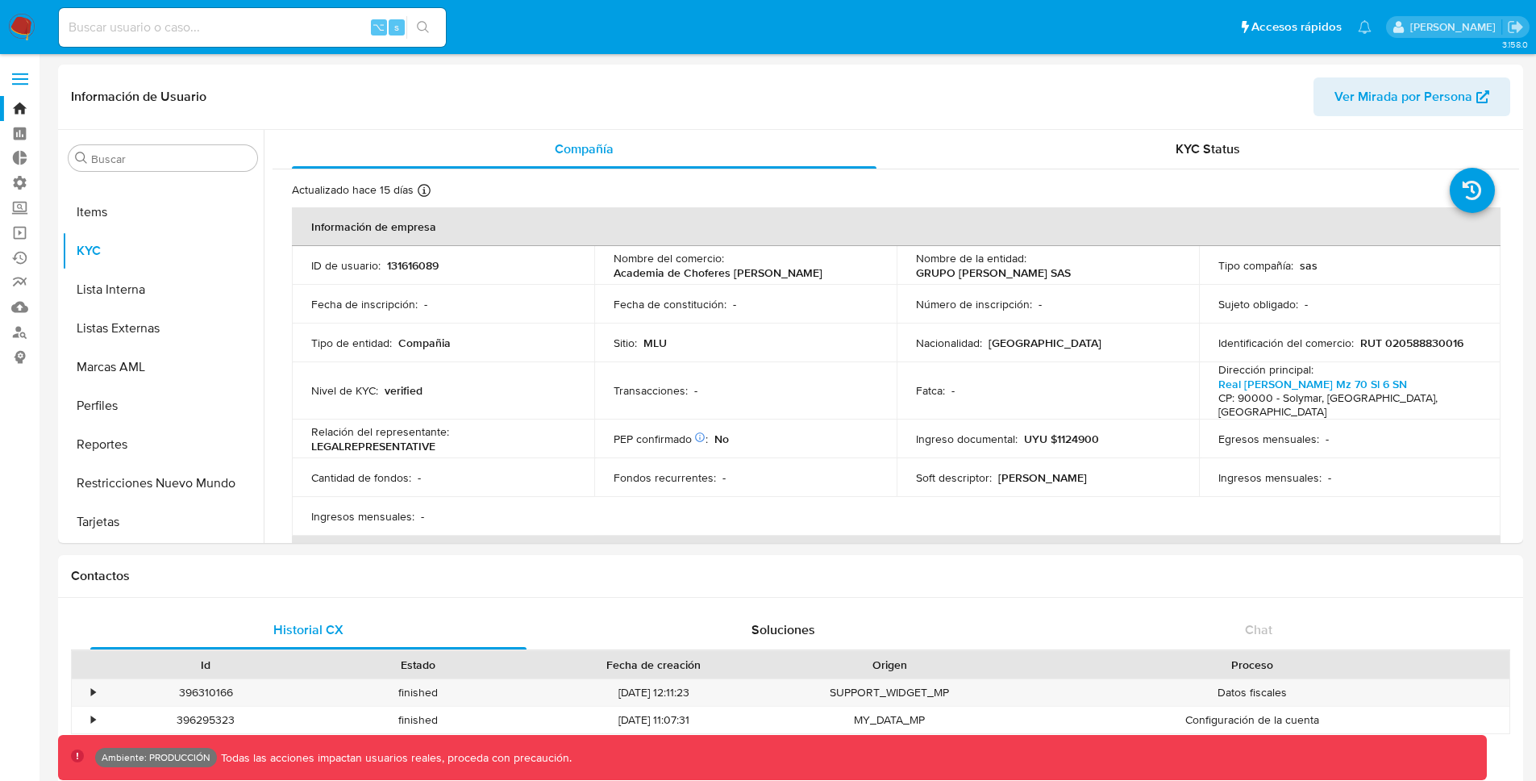
select select "10"
click at [399, 231] on th "Información de empresa" at bounding box center [896, 226] width 1209 height 39
